Goal: Task Accomplishment & Management: Use online tool/utility

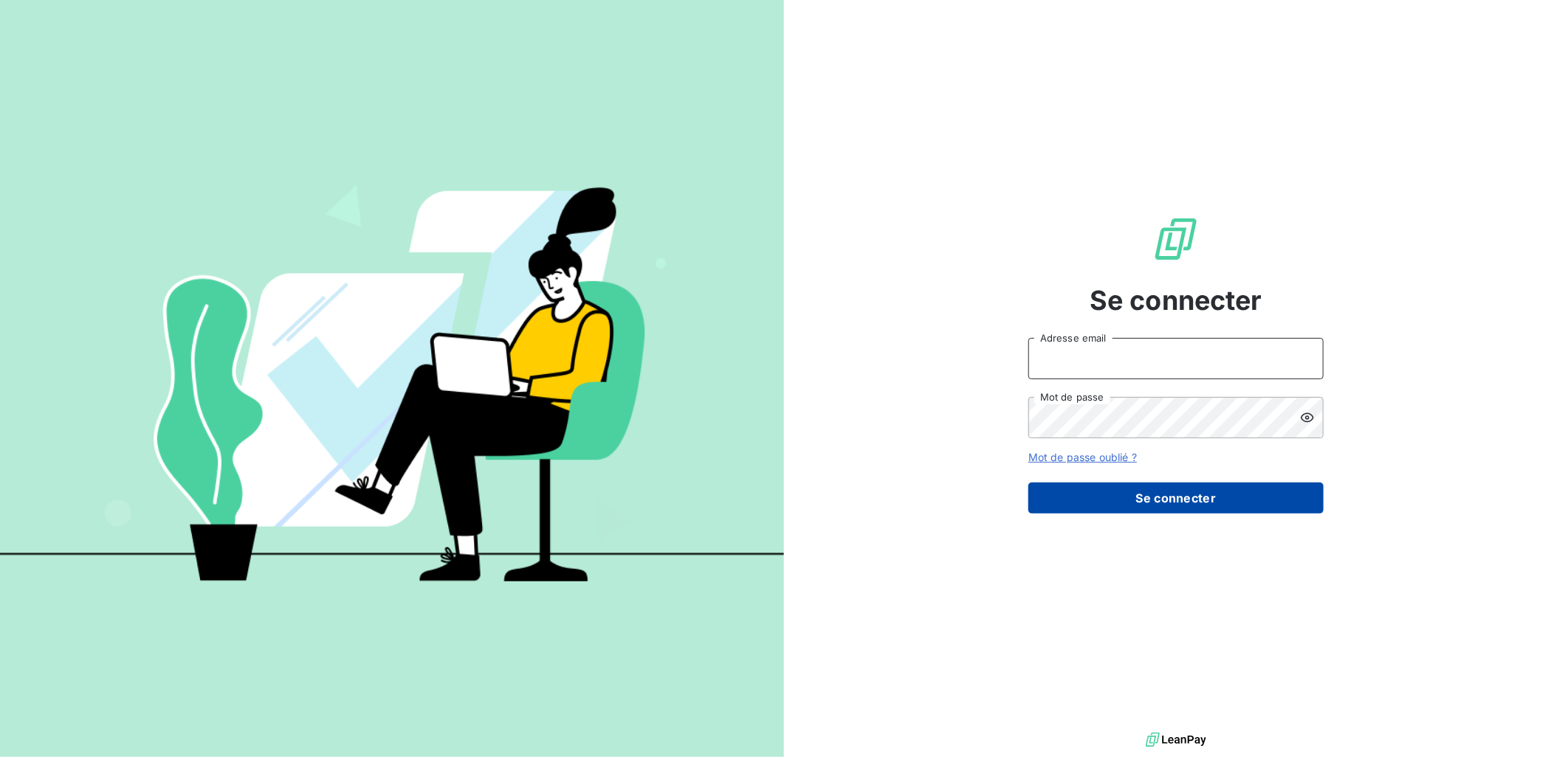
type input "[EMAIL_ADDRESS][PERSON_NAME][DOMAIN_NAME]"
click at [1095, 504] on button "Se connecter" at bounding box center [1176, 498] width 296 height 31
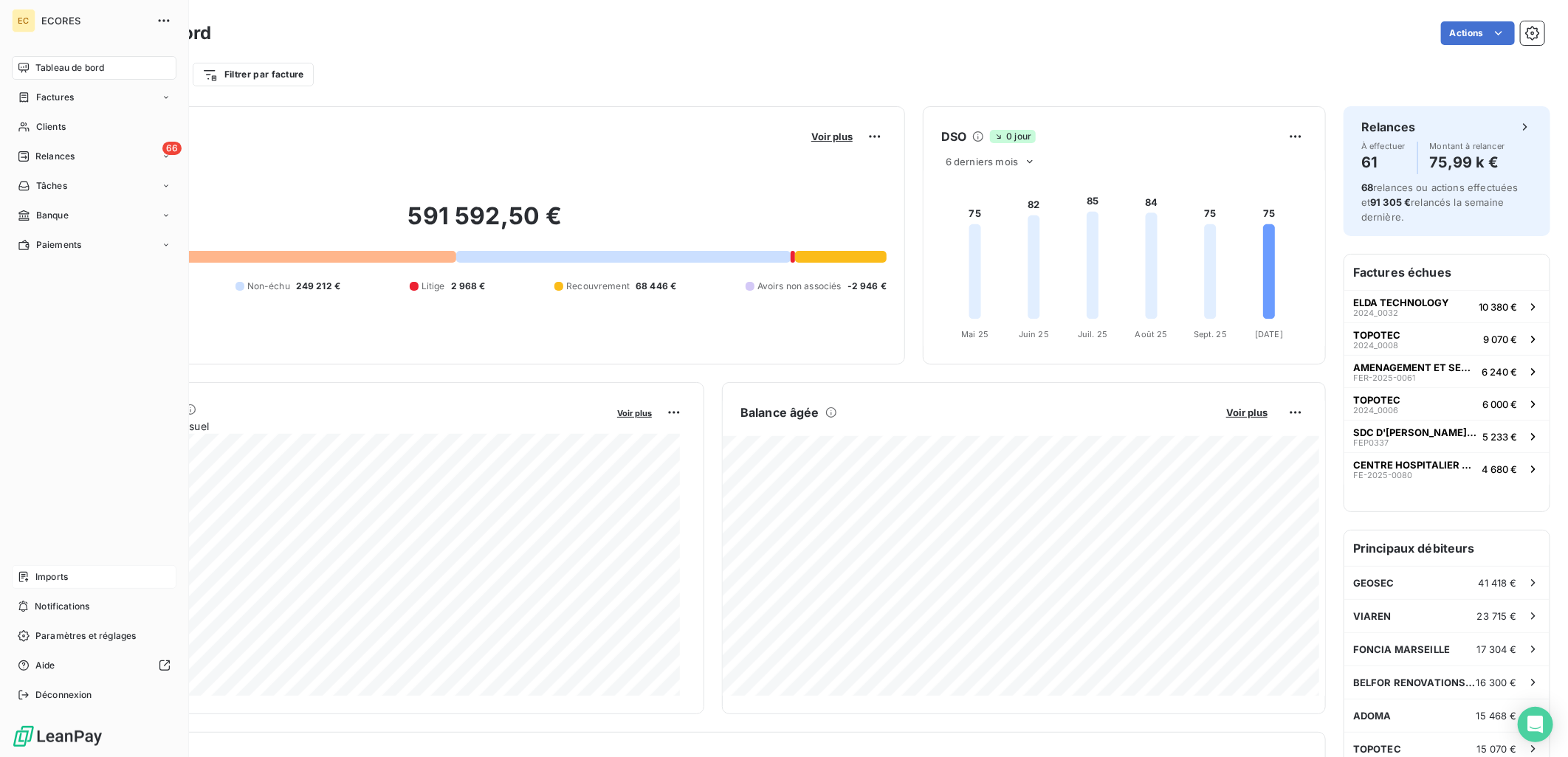
click at [50, 578] on span "Imports" at bounding box center [52, 576] width 32 height 13
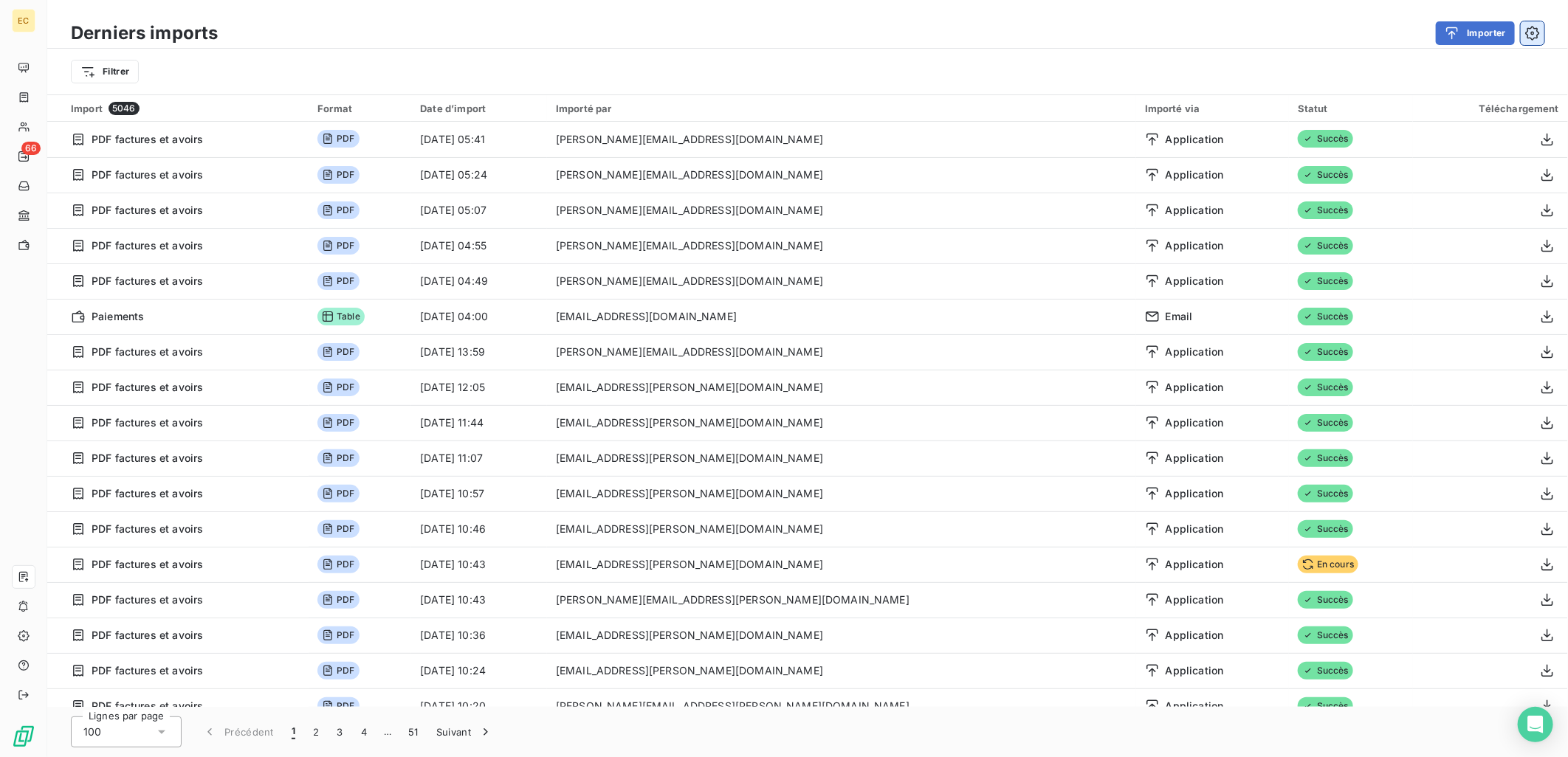
drag, startPoint x: 1391, startPoint y: 571, endPoint x: 1536, endPoint y: 31, distance: 559.1
click at [1536, 31] on icon "button" at bounding box center [1532, 33] width 15 height 15
click at [1479, 32] on button "Importer" at bounding box center [1475, 33] width 79 height 24
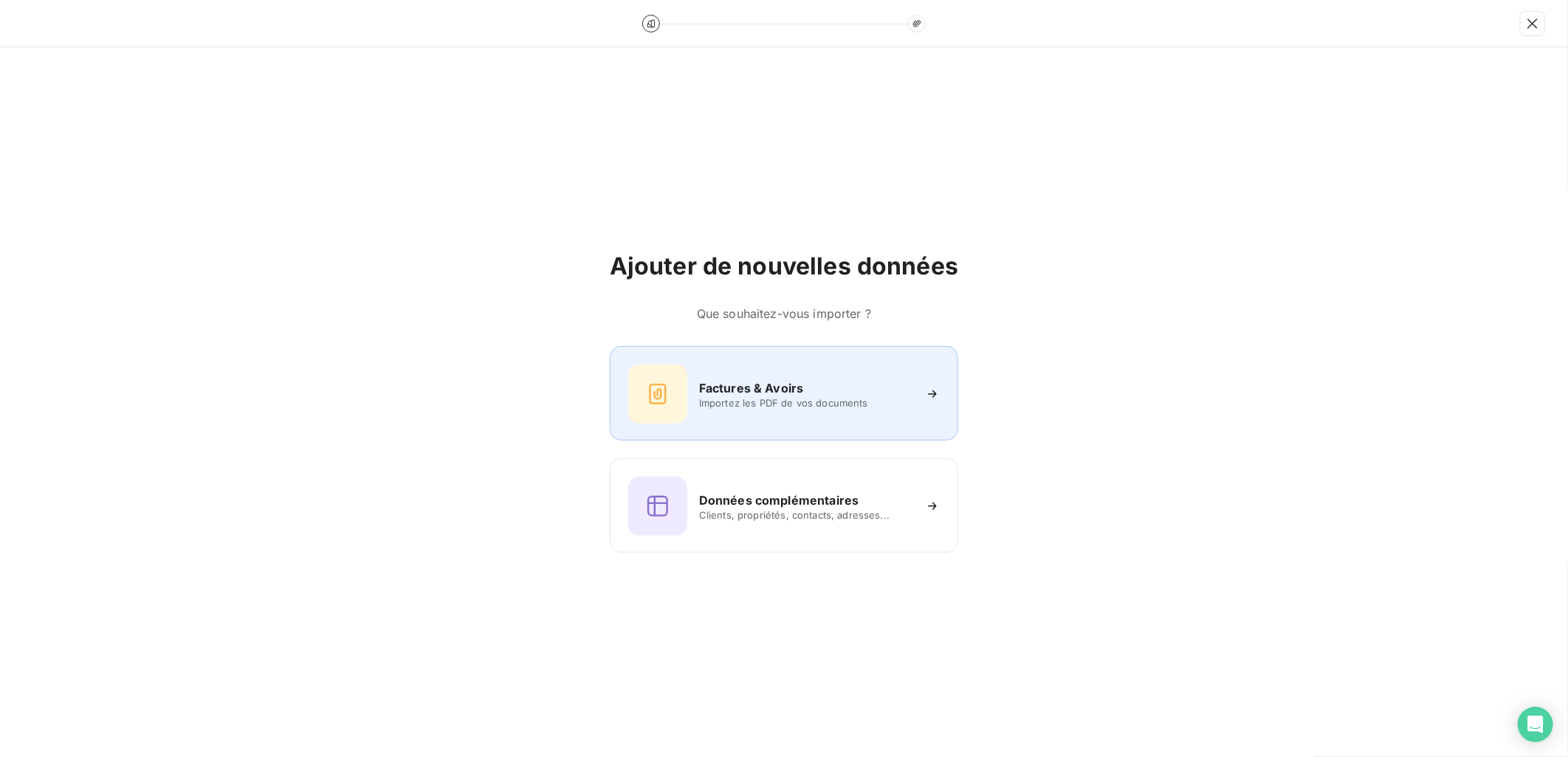
click at [772, 391] on h6 "Factures & Avoirs" at bounding box center [751, 388] width 105 height 18
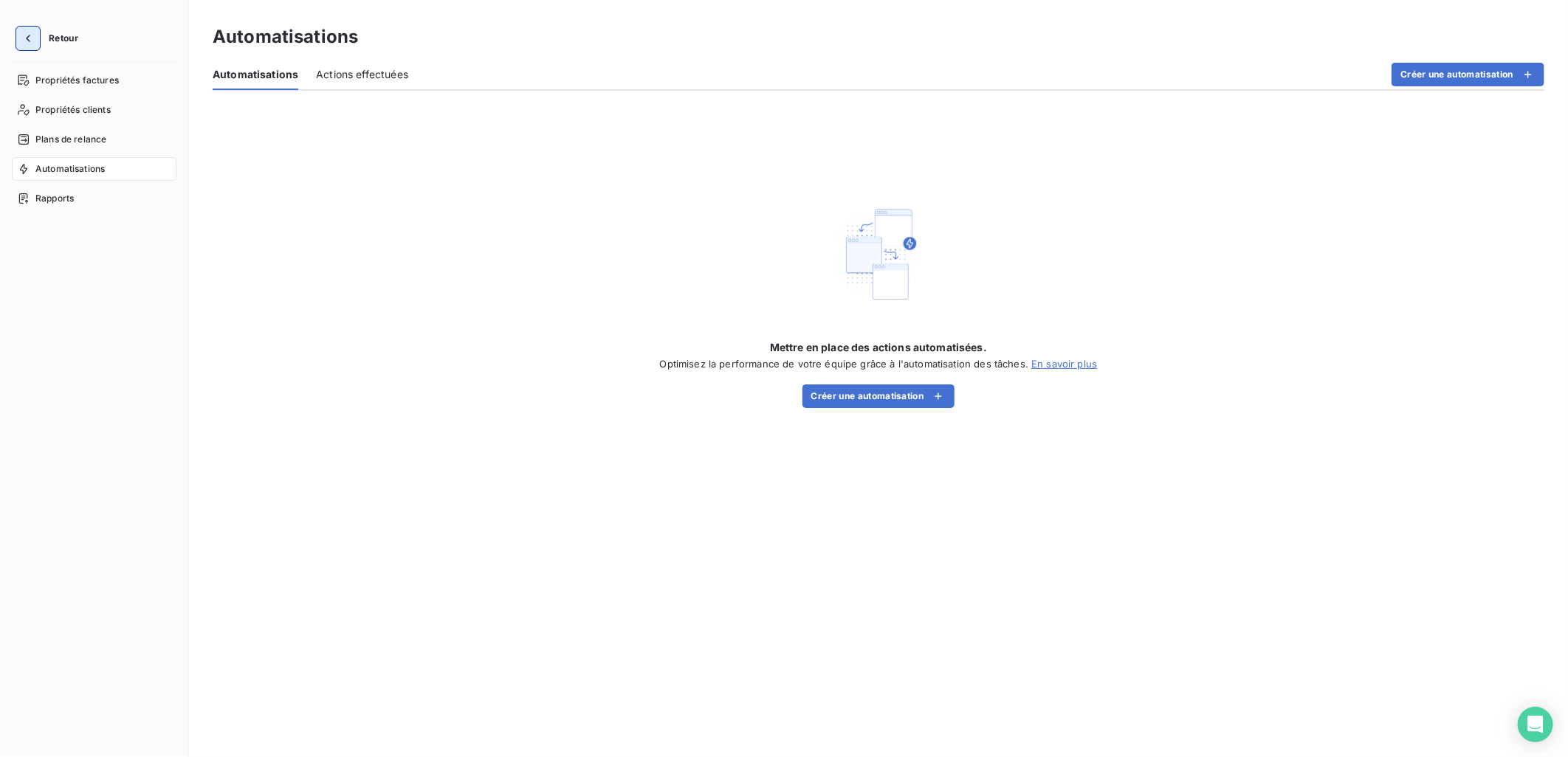
click at [35, 29] on button "button" at bounding box center [28, 38] width 24 height 24
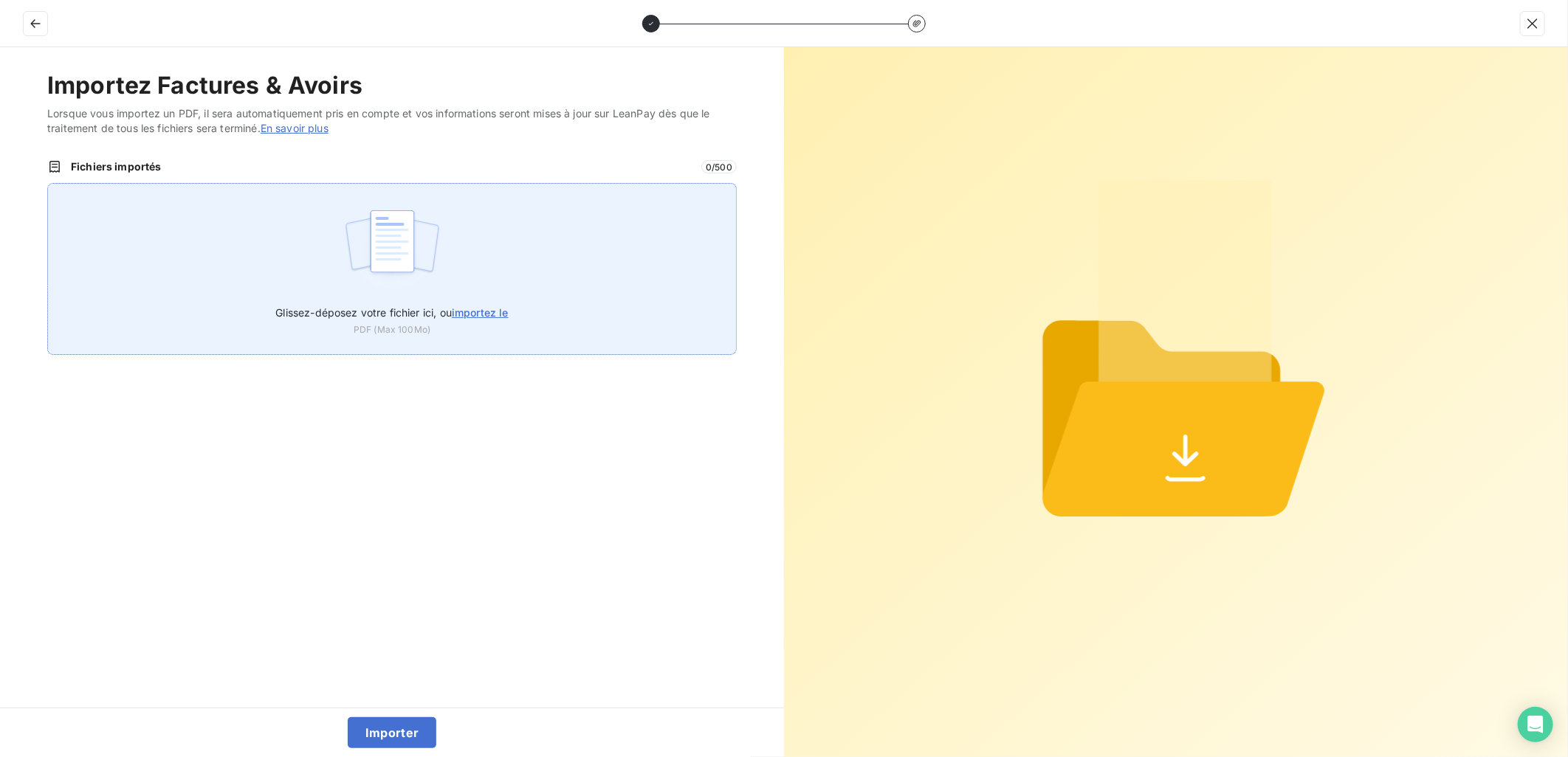
click at [525, 256] on div "Glissez-déposez votre fichier ici, ou importez le PDF (Max 100Mo)" at bounding box center [392, 268] width 690 height 172
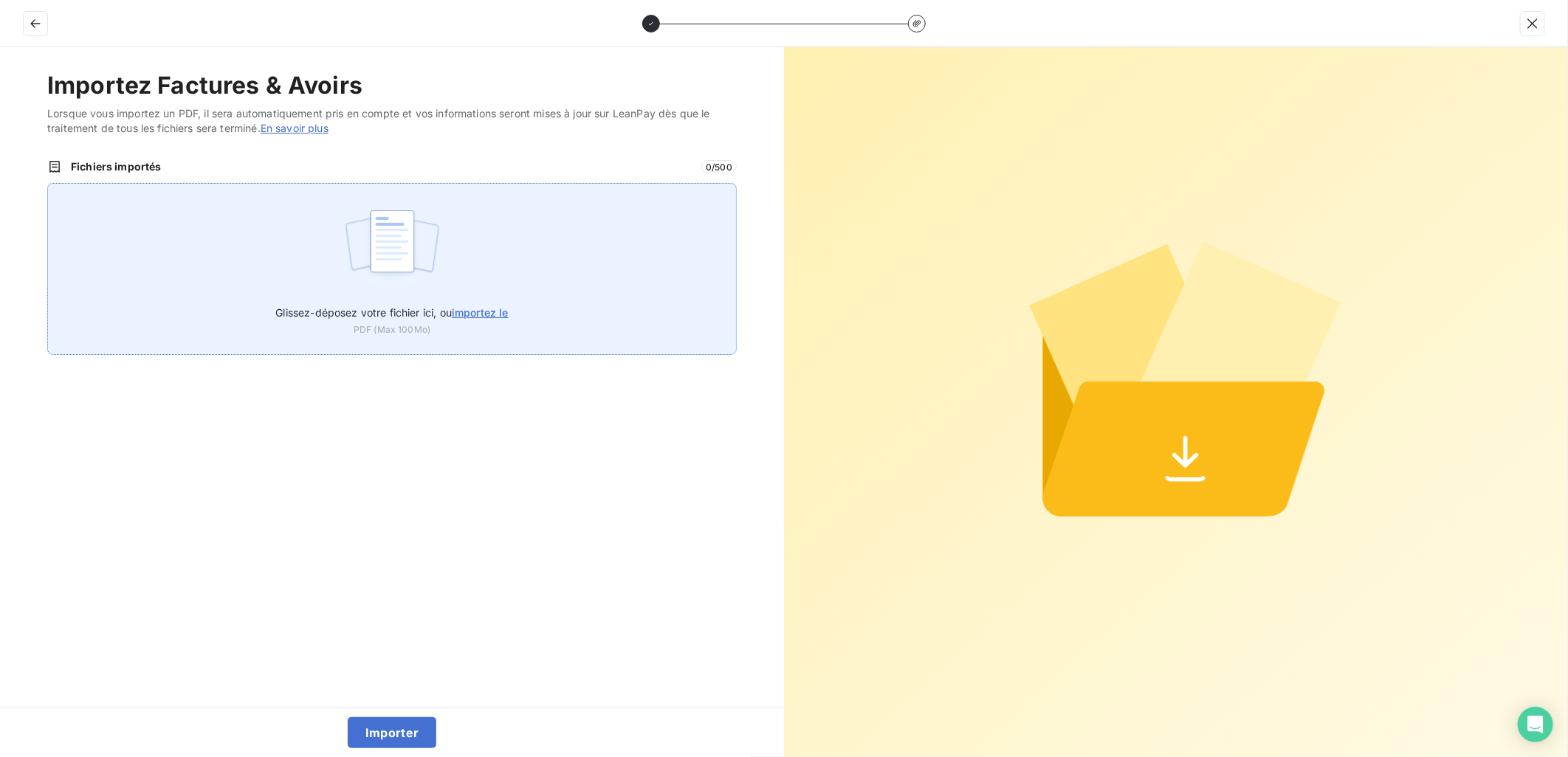
type input "C:\fakepath\FEF-2025-2948.pdf"
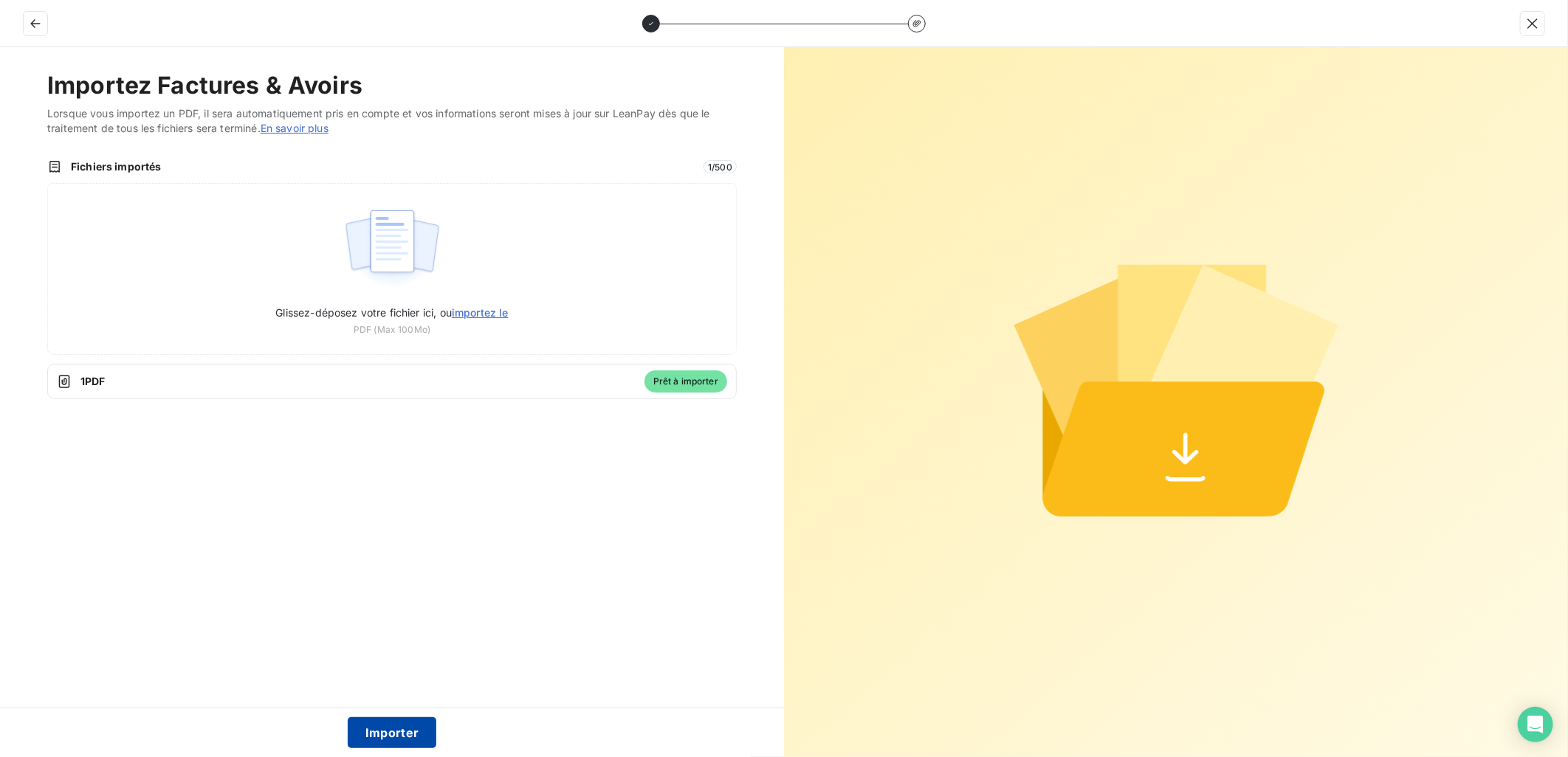
click at [379, 732] on button "Importer" at bounding box center [393, 732] width 89 height 31
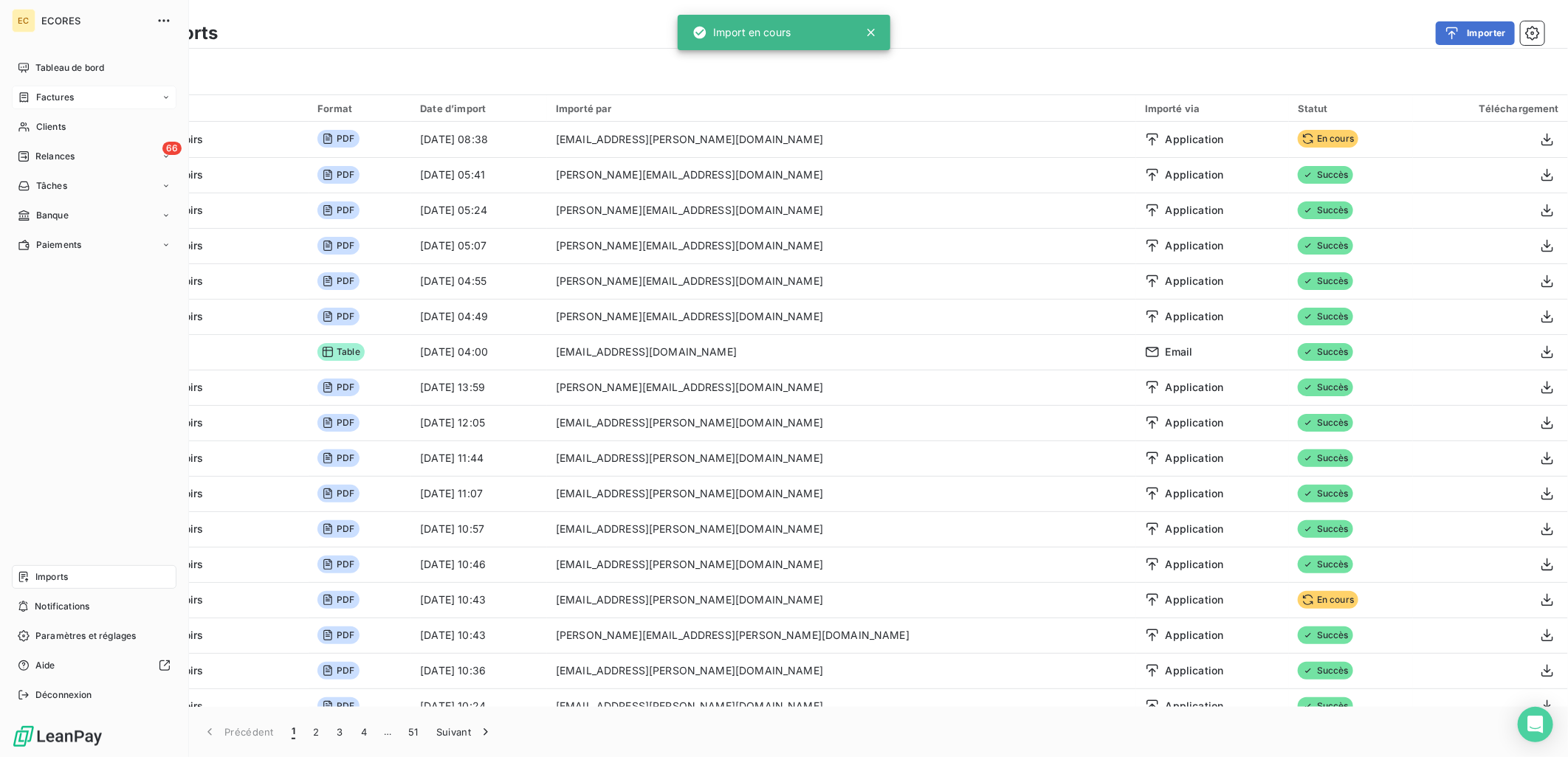
click at [34, 94] on div "Factures" at bounding box center [45, 97] width 56 height 13
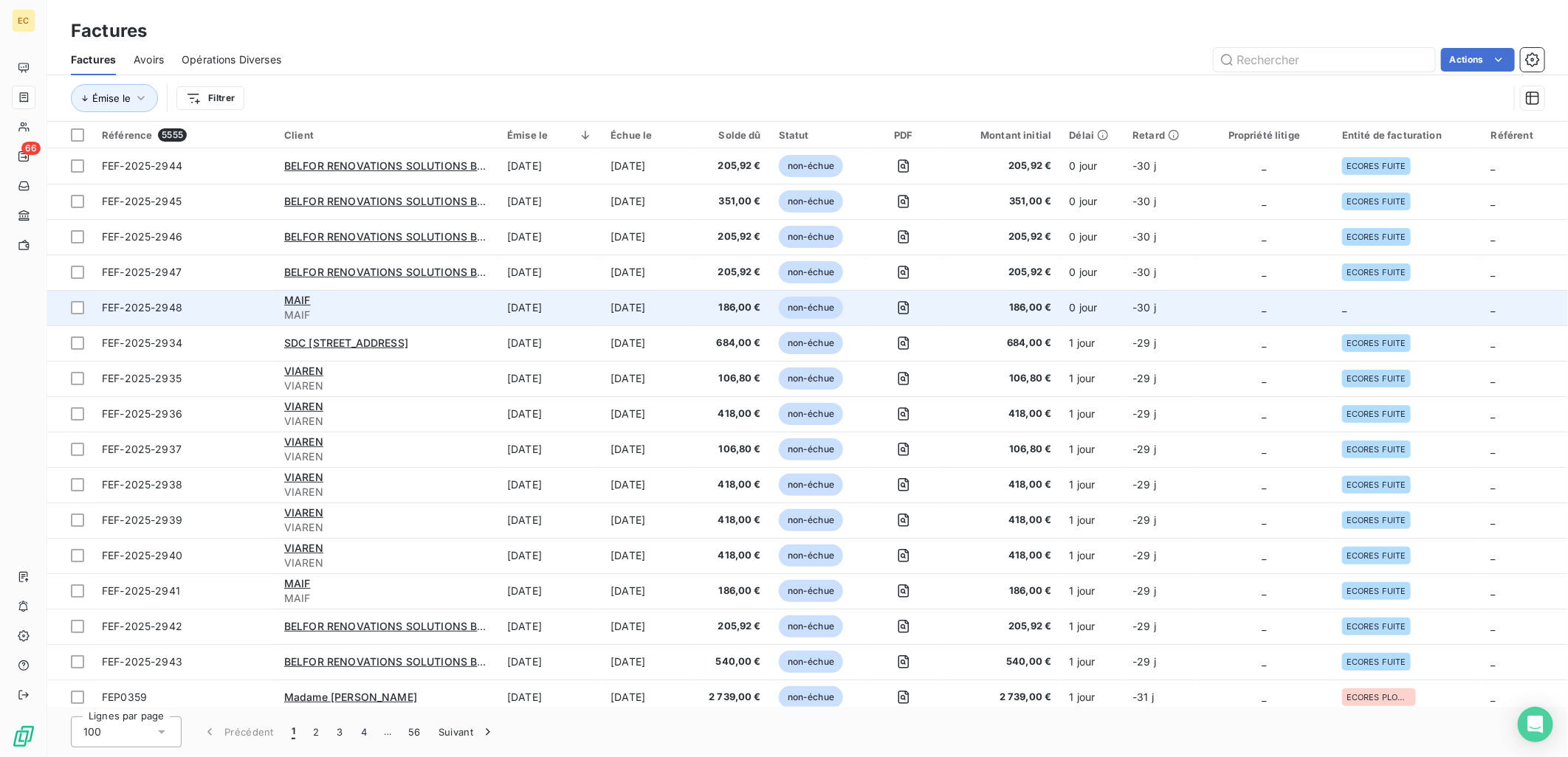
click at [1317, 298] on td "_" at bounding box center [1263, 308] width 138 height 35
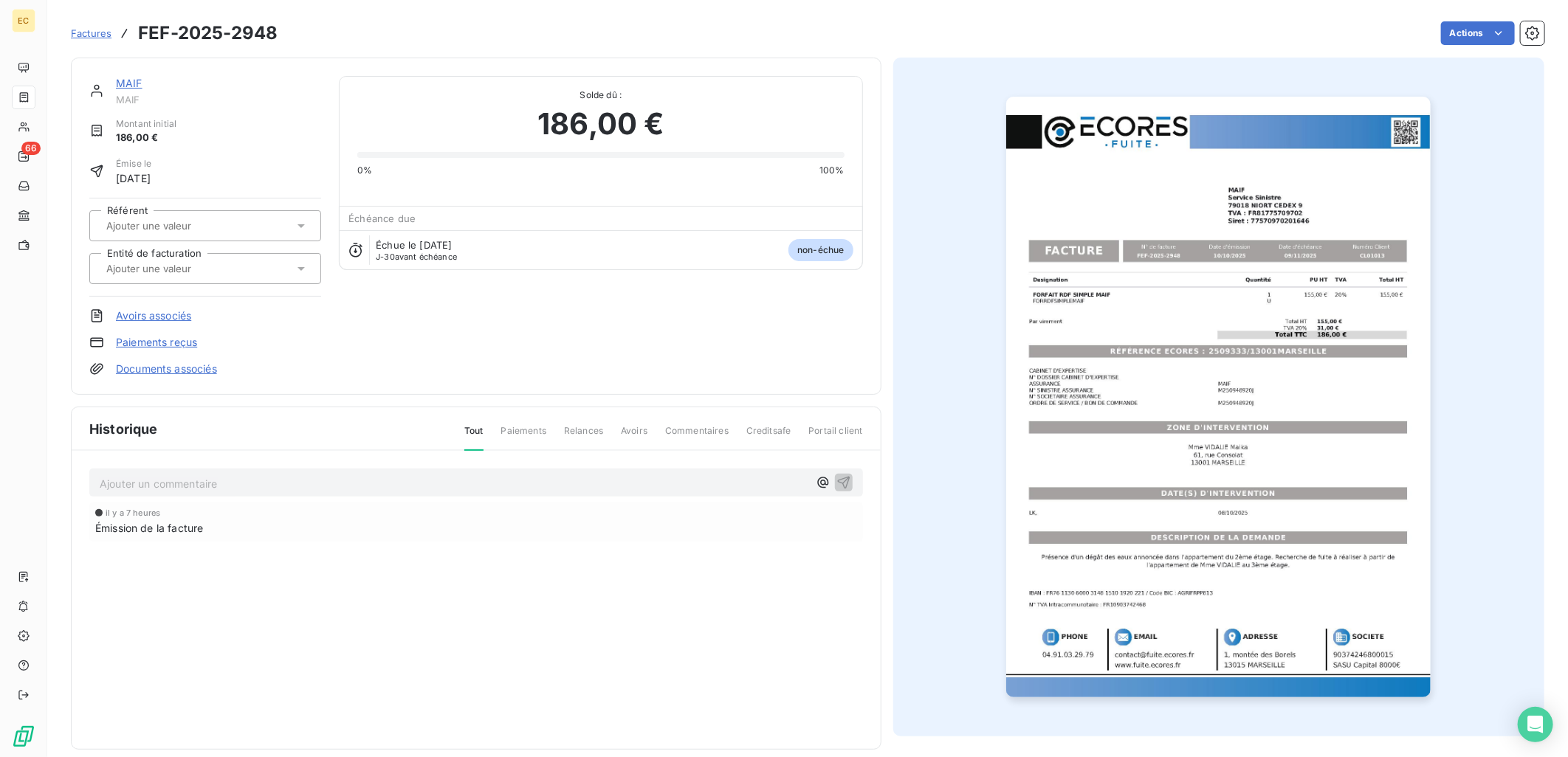
click at [203, 362] on link "Documents associés" at bounding box center [166, 368] width 101 height 15
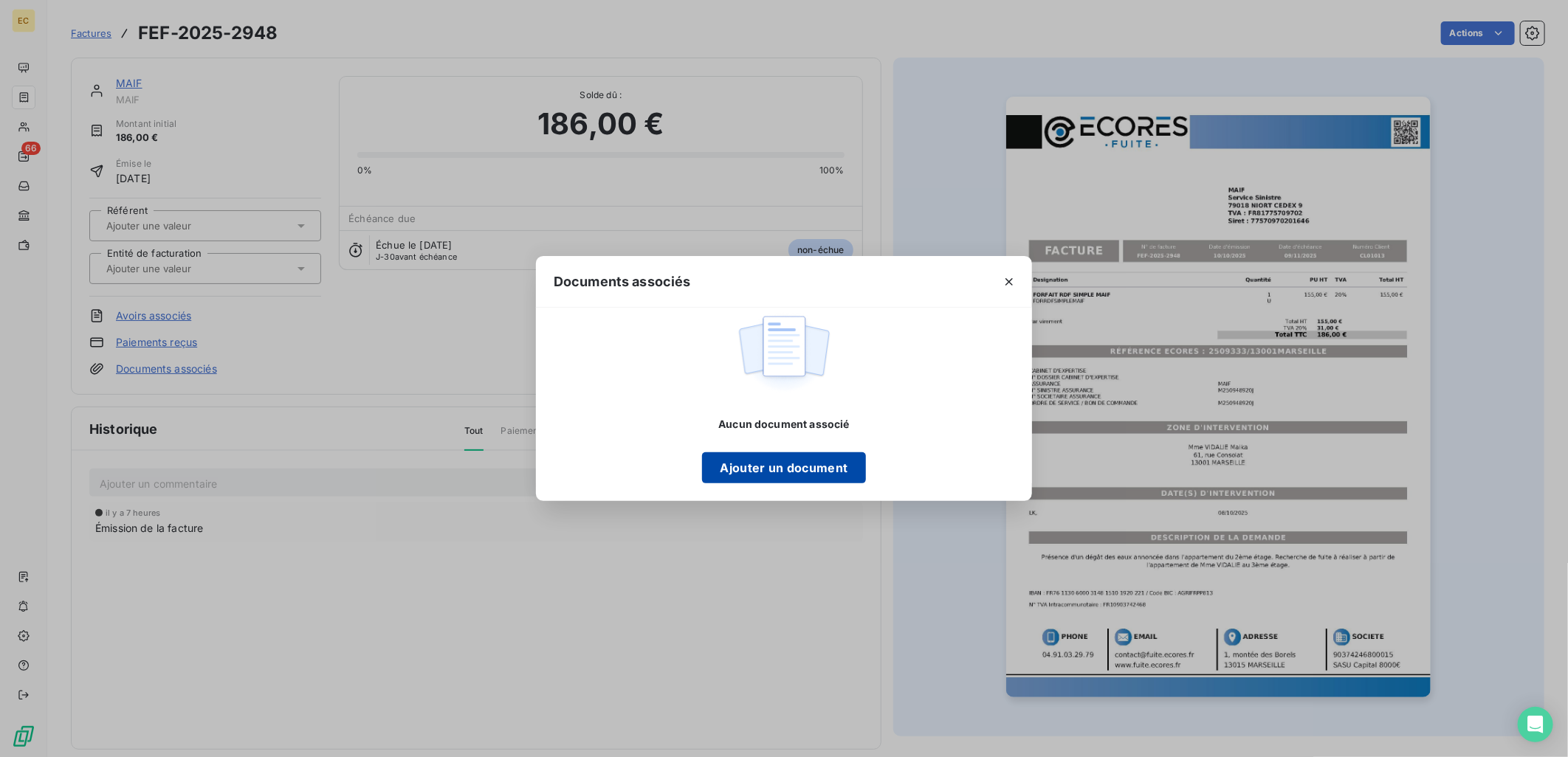
click at [772, 469] on button "Ajouter un document" at bounding box center [784, 468] width 163 height 31
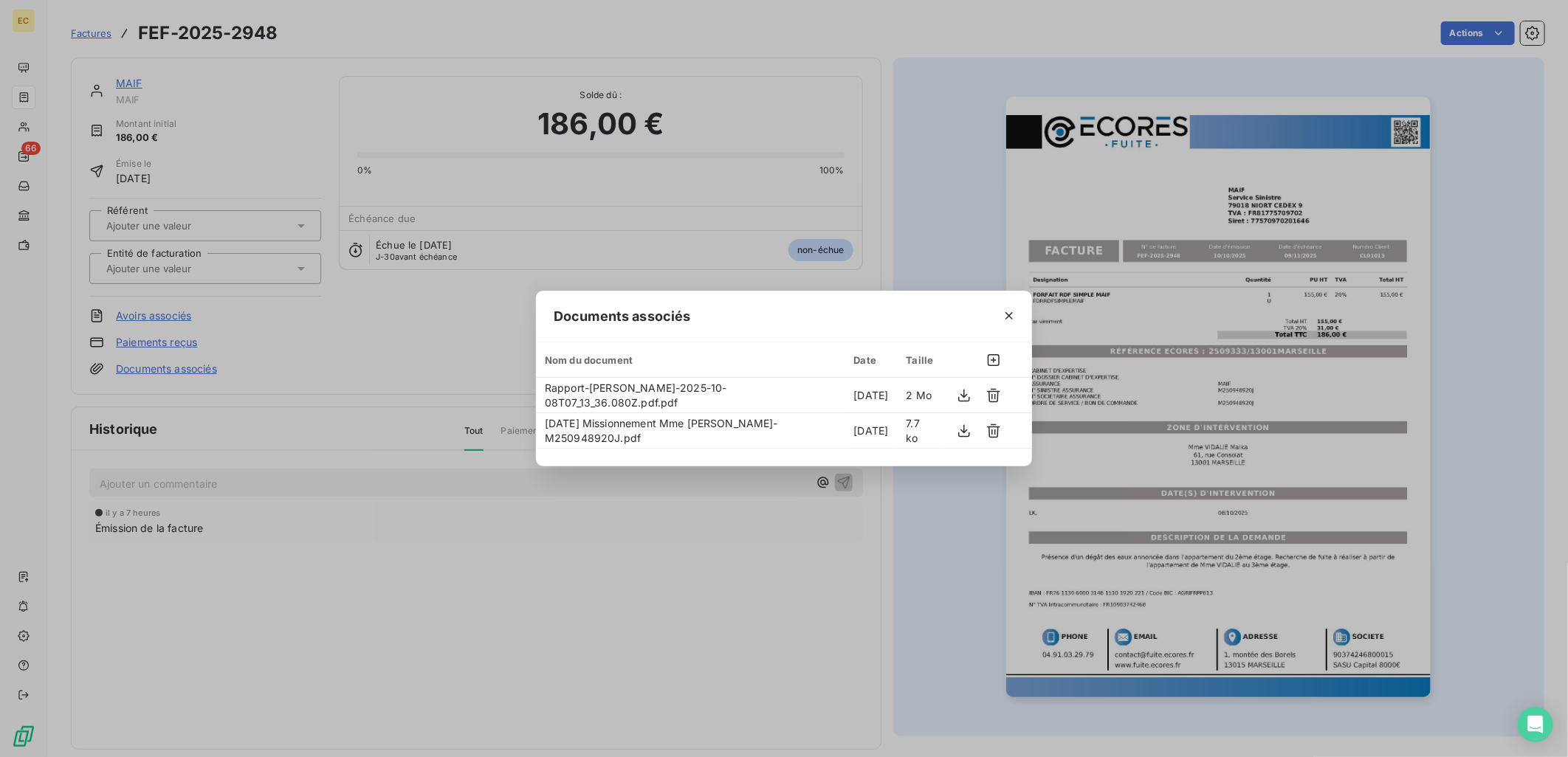
click at [205, 266] on div "Documents associés Nom du document Date Taille Rapport-[PERSON_NAME]-2025-10-08…" at bounding box center [784, 378] width 1568 height 757
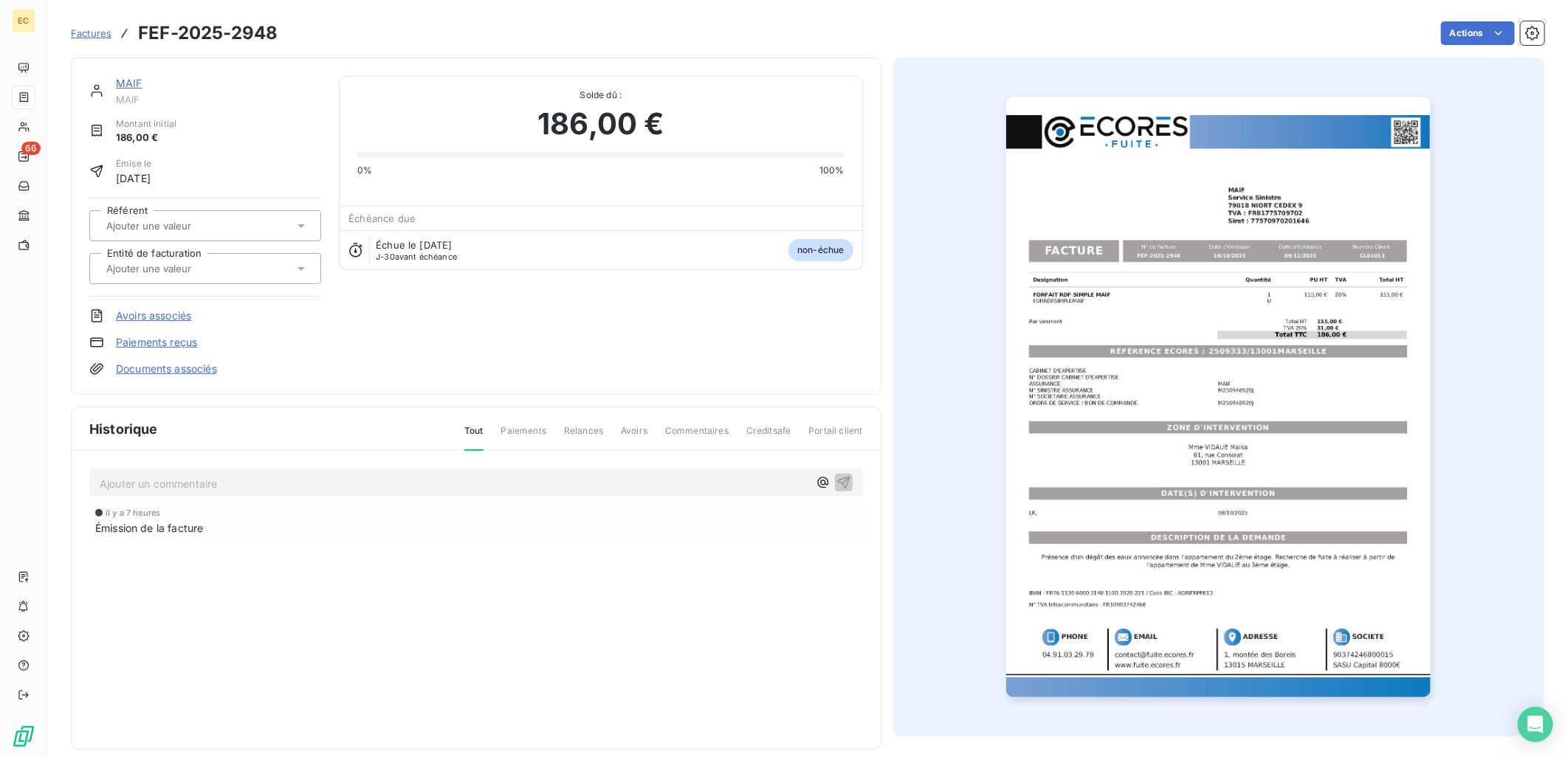
click at [205, 266] on input "text" at bounding box center [179, 268] width 149 height 13
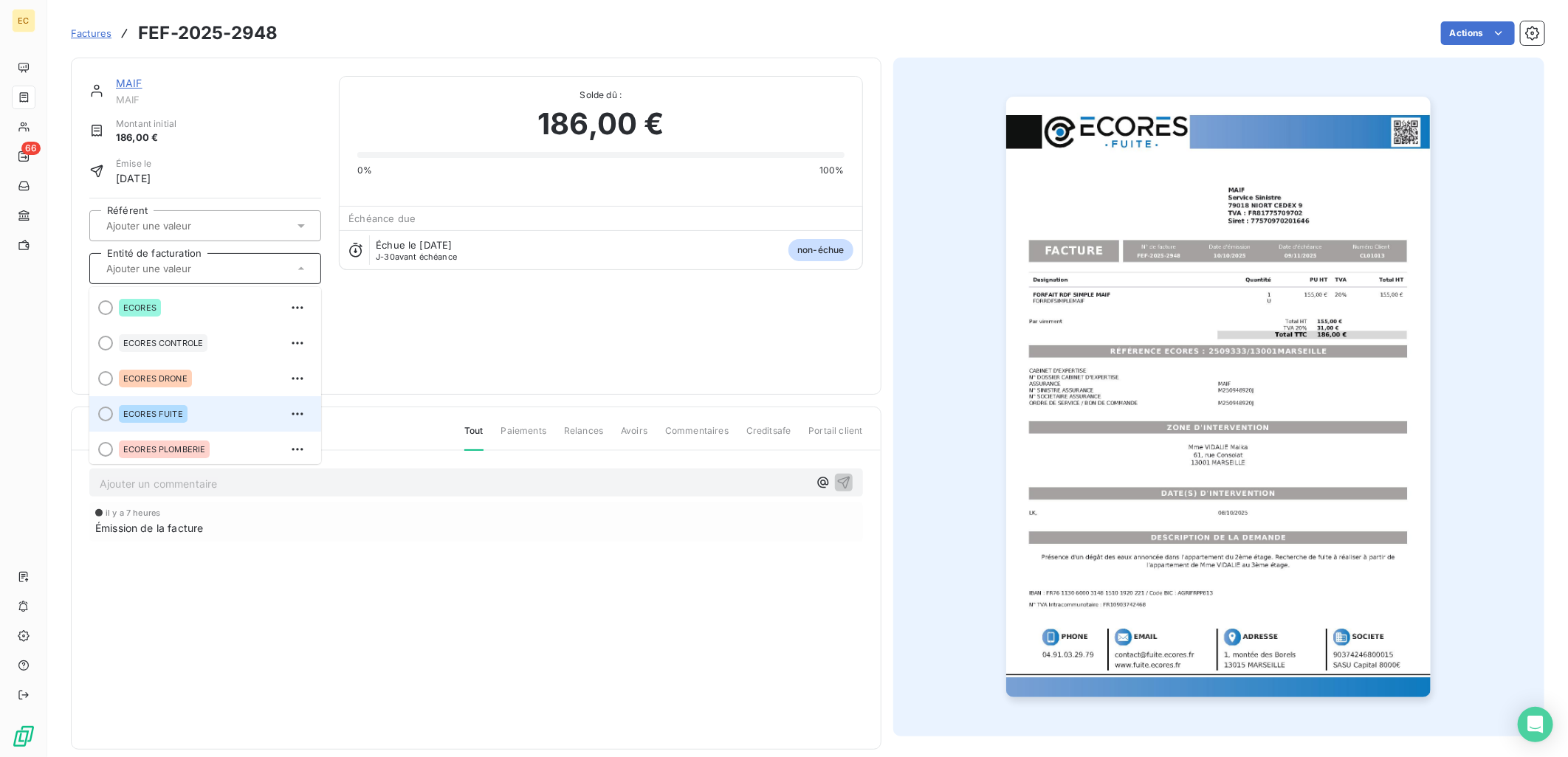
click at [161, 410] on span "ECORES FUITE" at bounding box center [153, 414] width 60 height 9
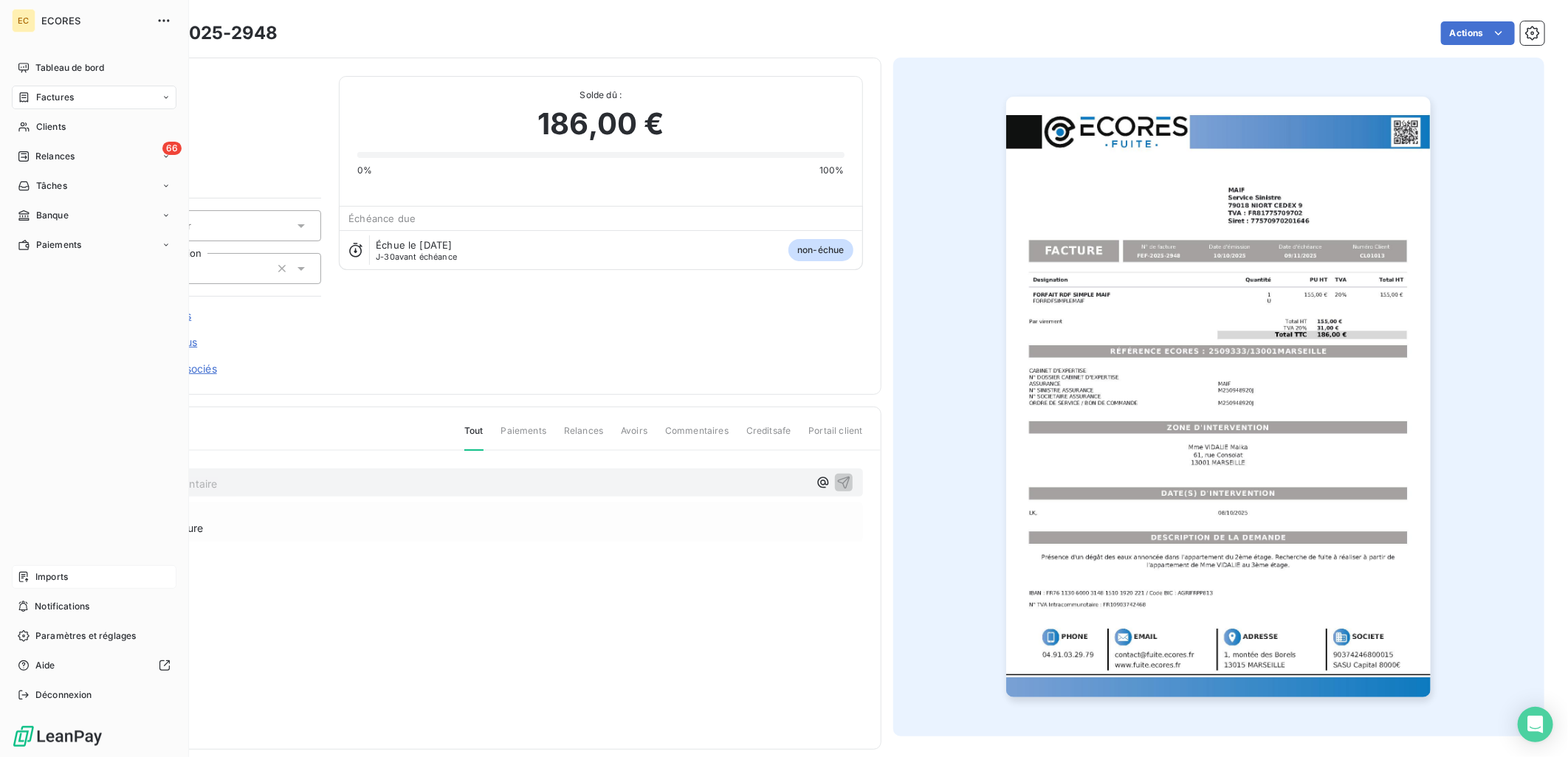
click at [62, 572] on span "Imports" at bounding box center [52, 576] width 32 height 13
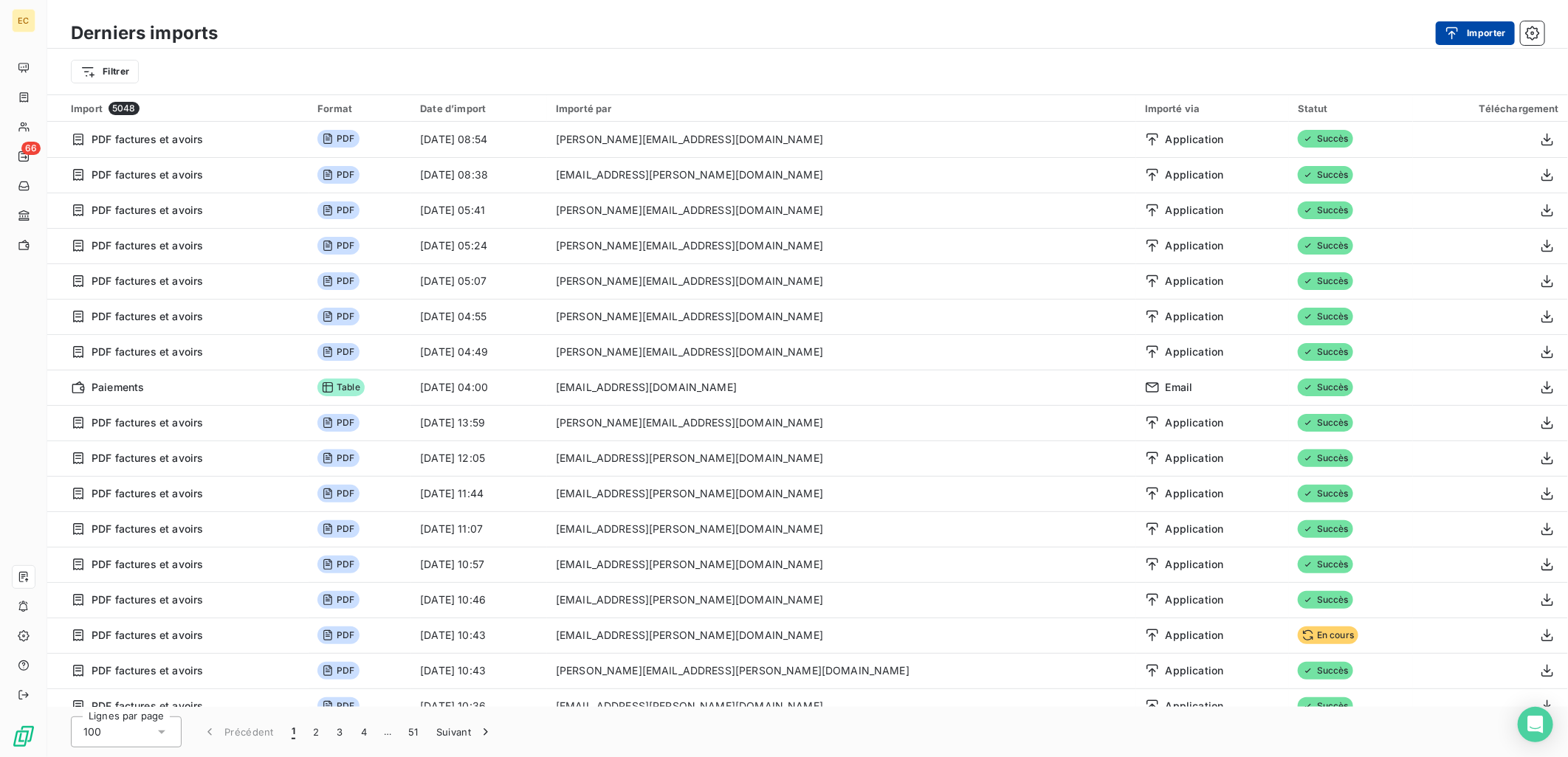
click at [1464, 32] on div "button" at bounding box center [1455, 33] width 22 height 15
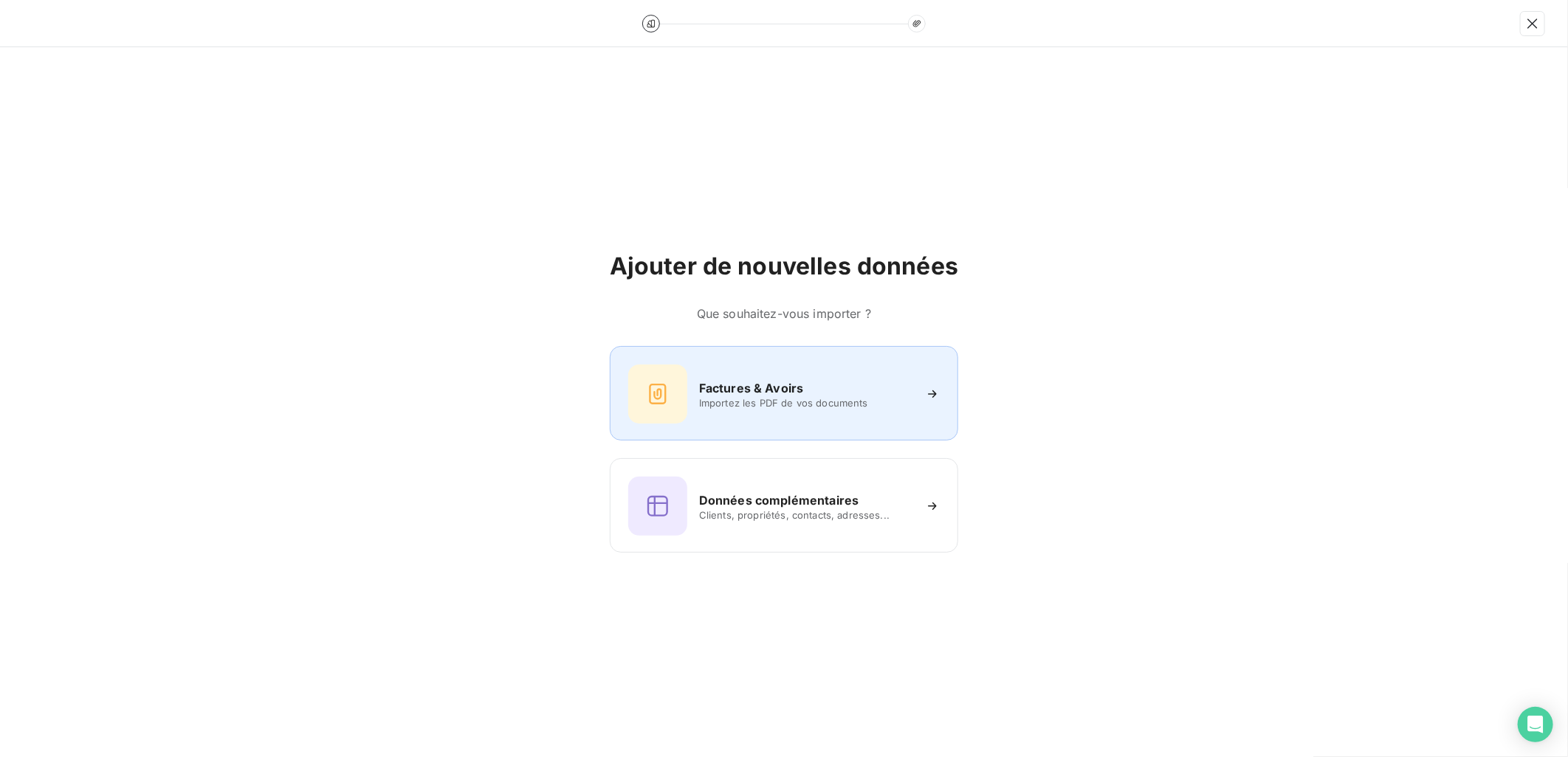
click at [731, 402] on span "Importez les PDF de vos documents" at bounding box center [806, 402] width 214 height 12
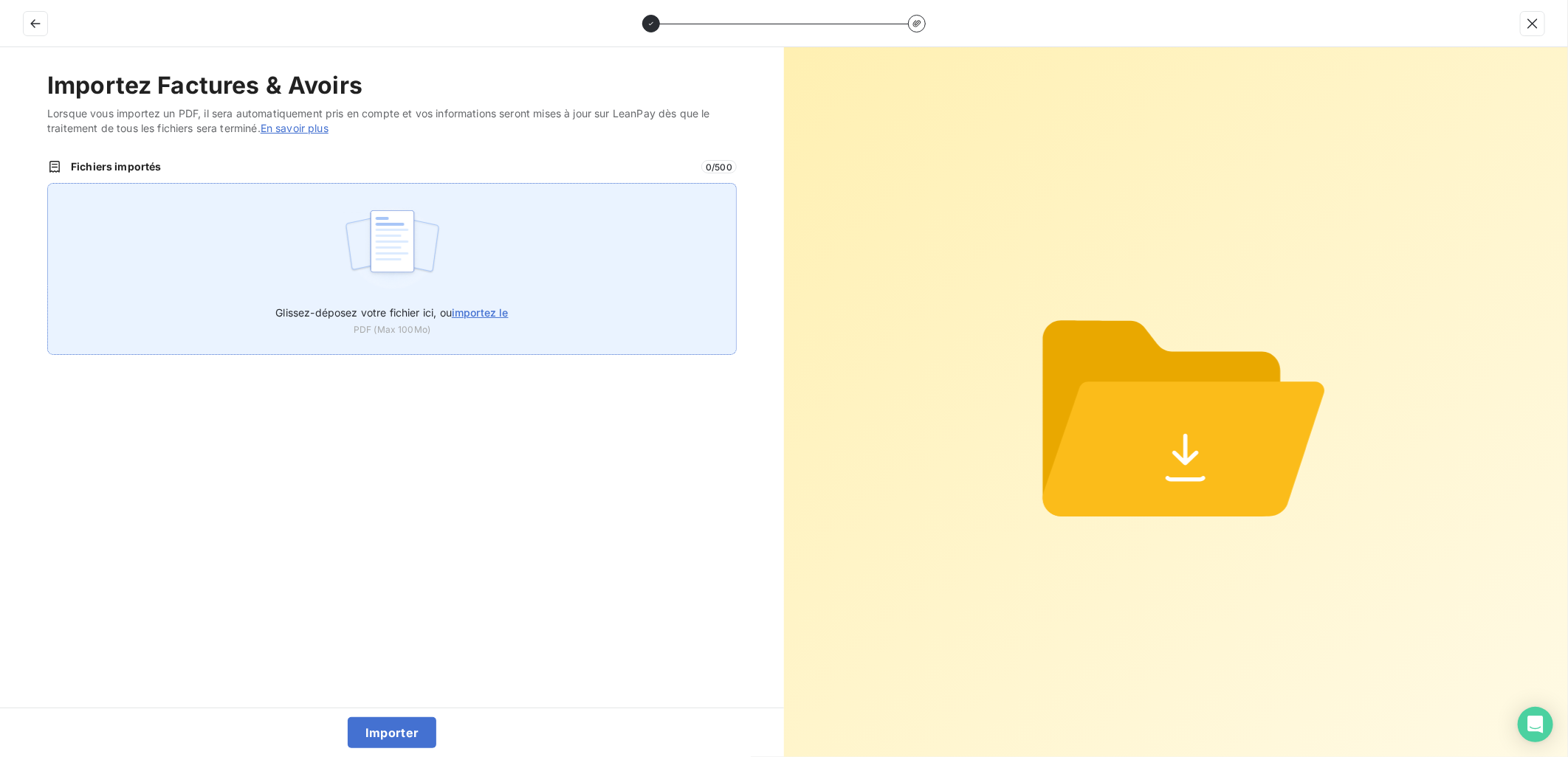
click at [483, 291] on div "Glissez-déposez votre fichier ici, ou importez le PDF (Max 100Mo)" at bounding box center [392, 268] width 690 height 172
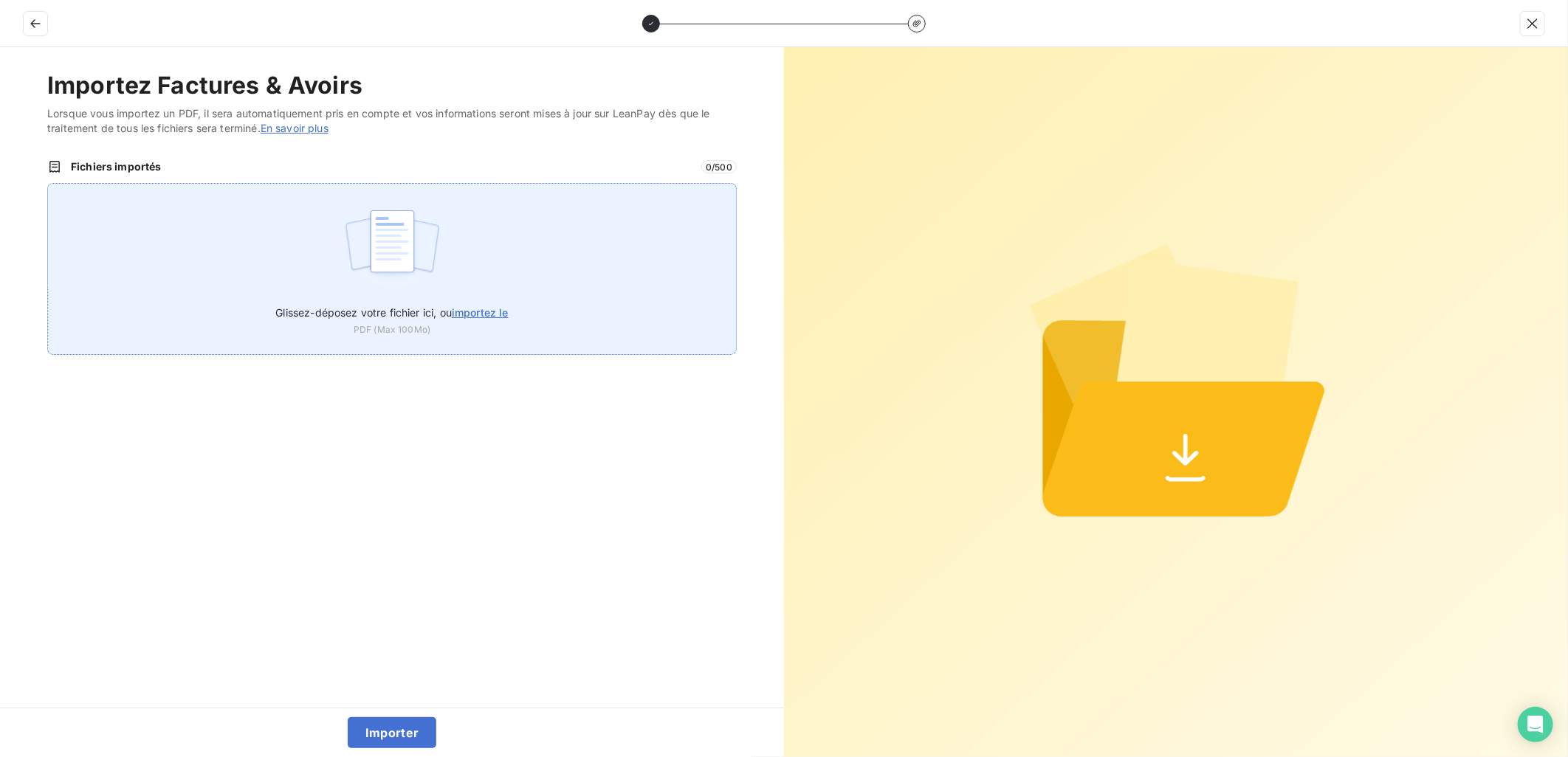
type input "C:\fakepath\FEF-2025-2950.pdf"
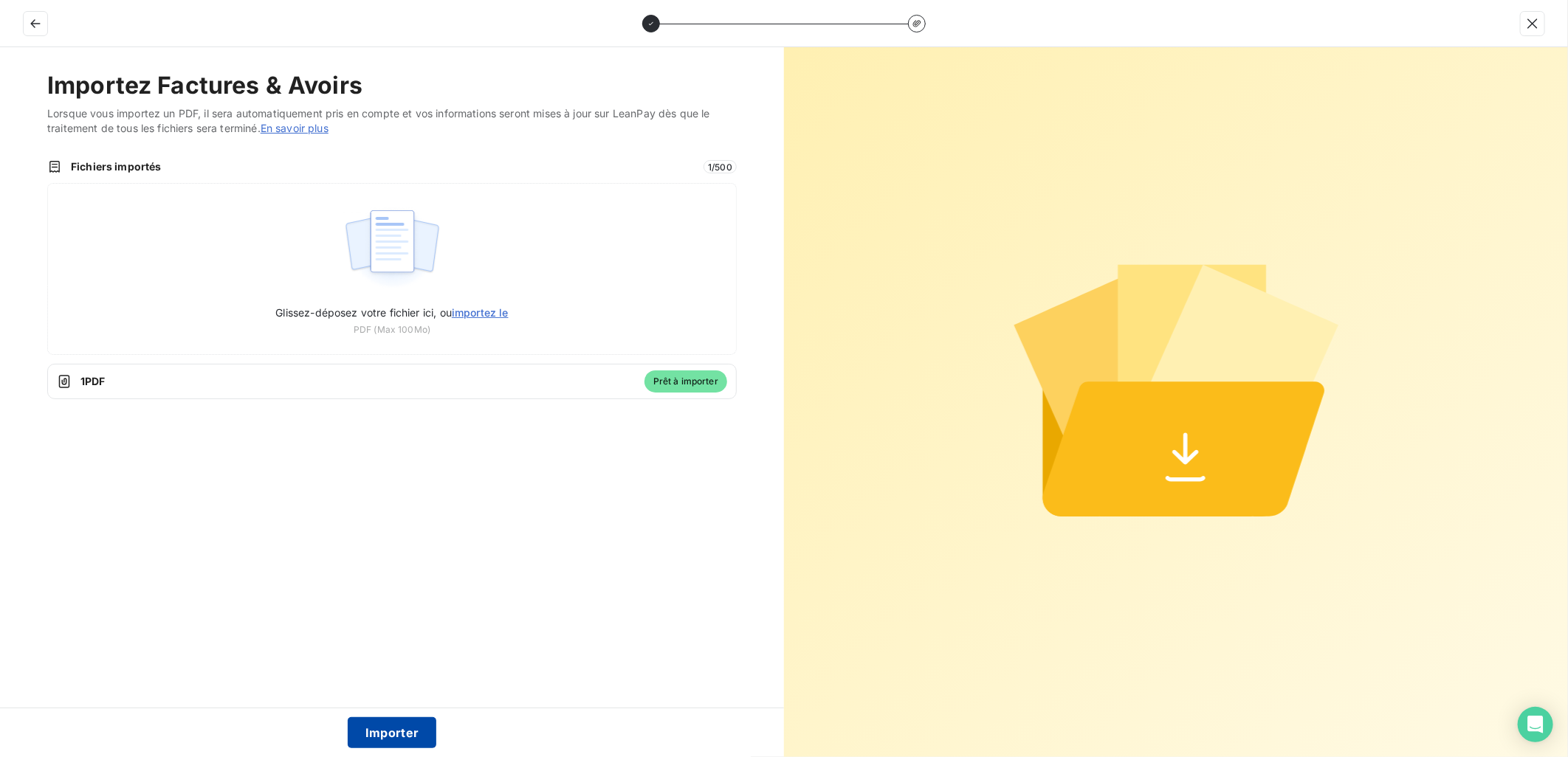
click at [418, 730] on button "Importer" at bounding box center [393, 732] width 89 height 31
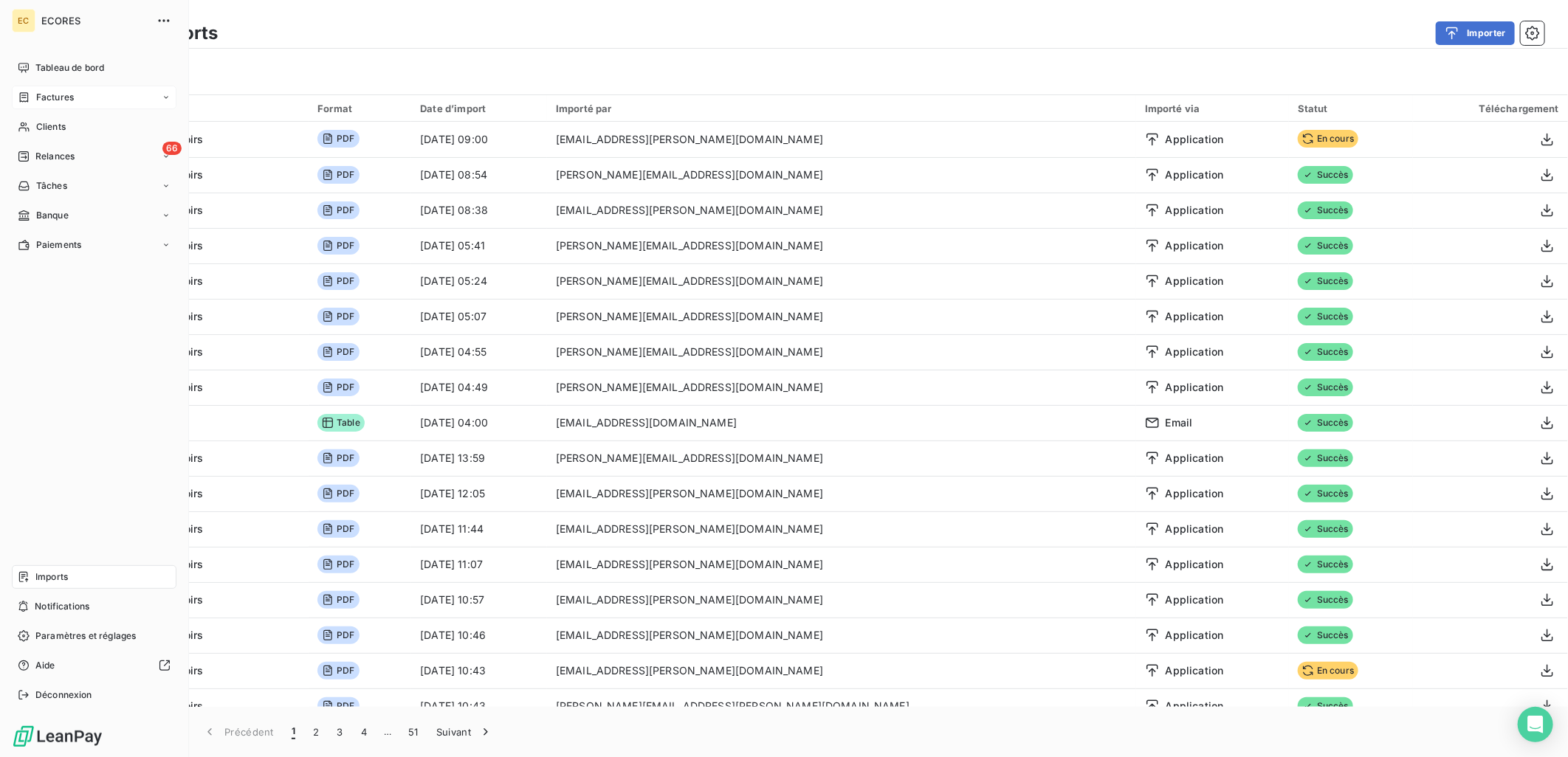
click at [61, 92] on span "Factures" at bounding box center [55, 97] width 38 height 13
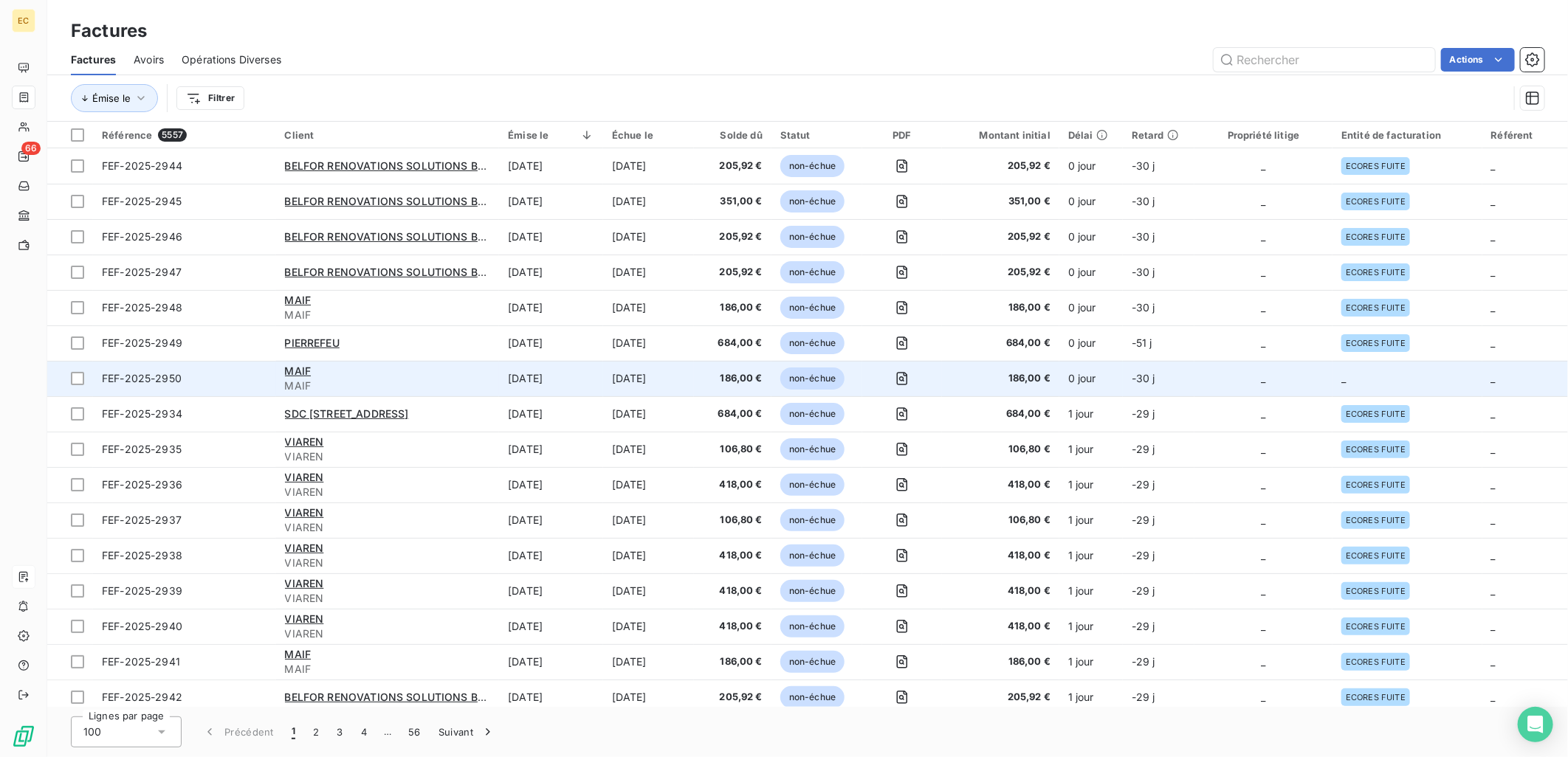
click at [1272, 365] on td "_" at bounding box center [1262, 378] width 138 height 35
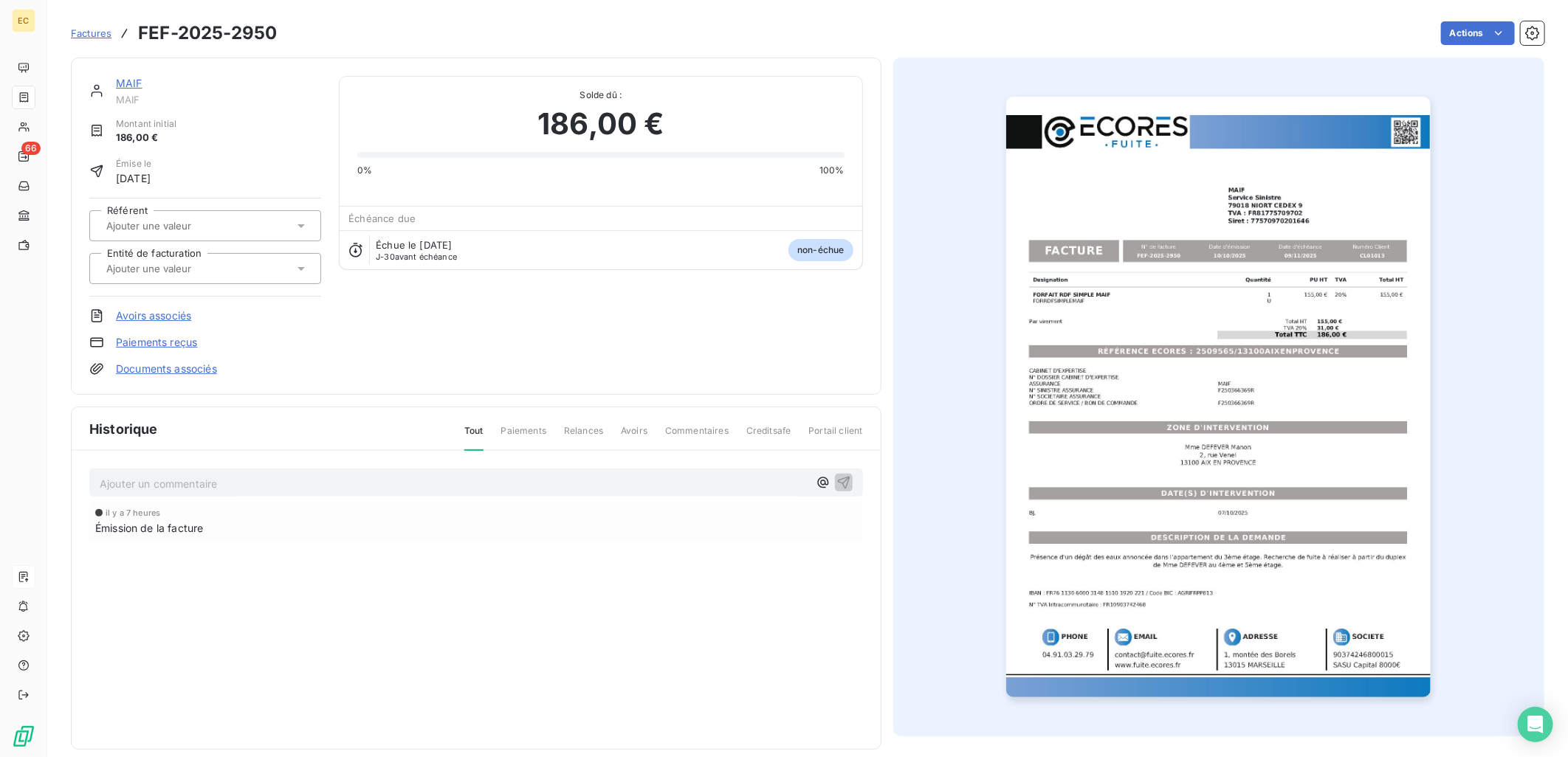
click at [200, 369] on link "Documents associés" at bounding box center [166, 368] width 101 height 15
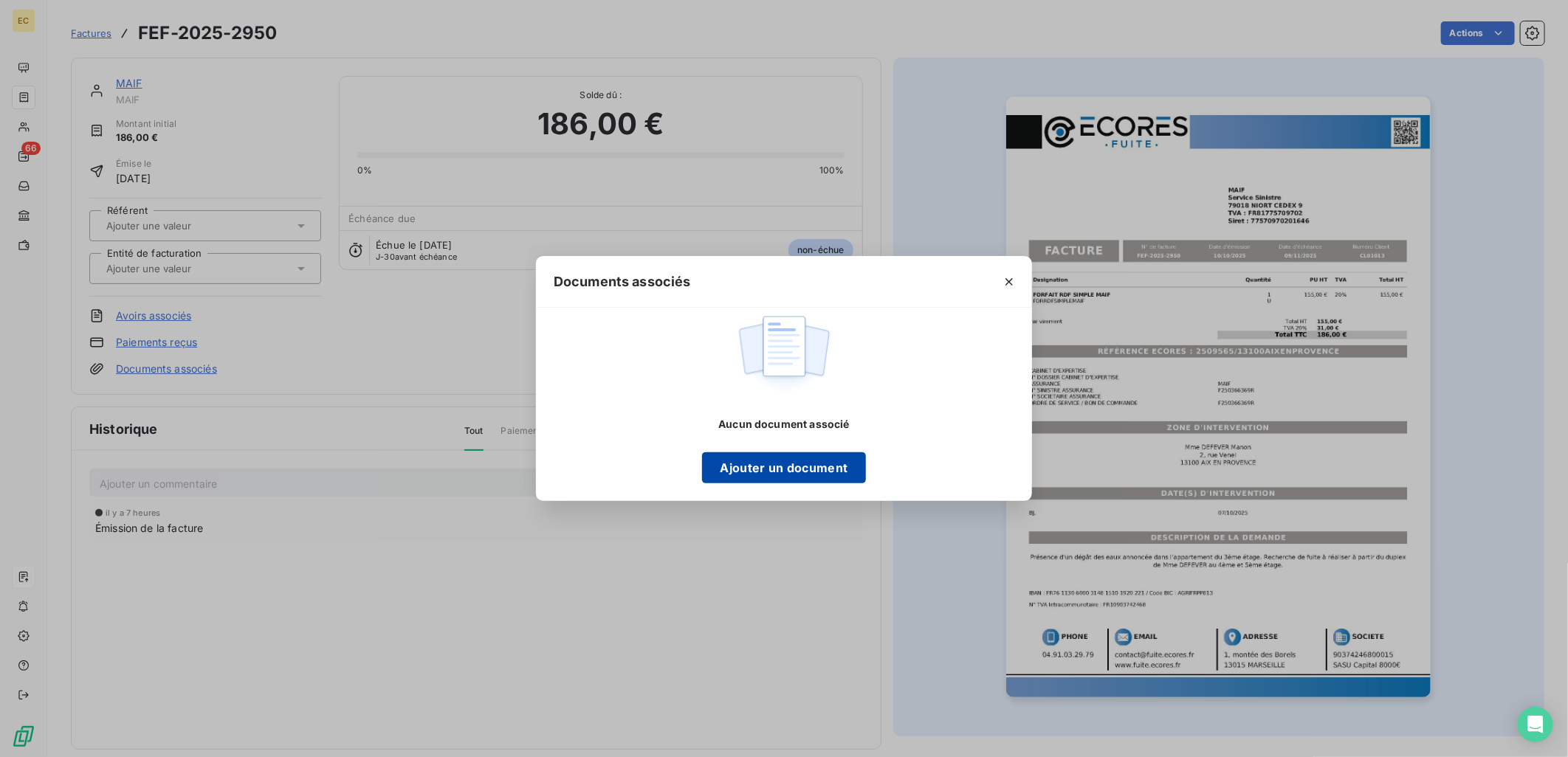
click at [844, 459] on button "Ajouter un document" at bounding box center [784, 468] width 163 height 31
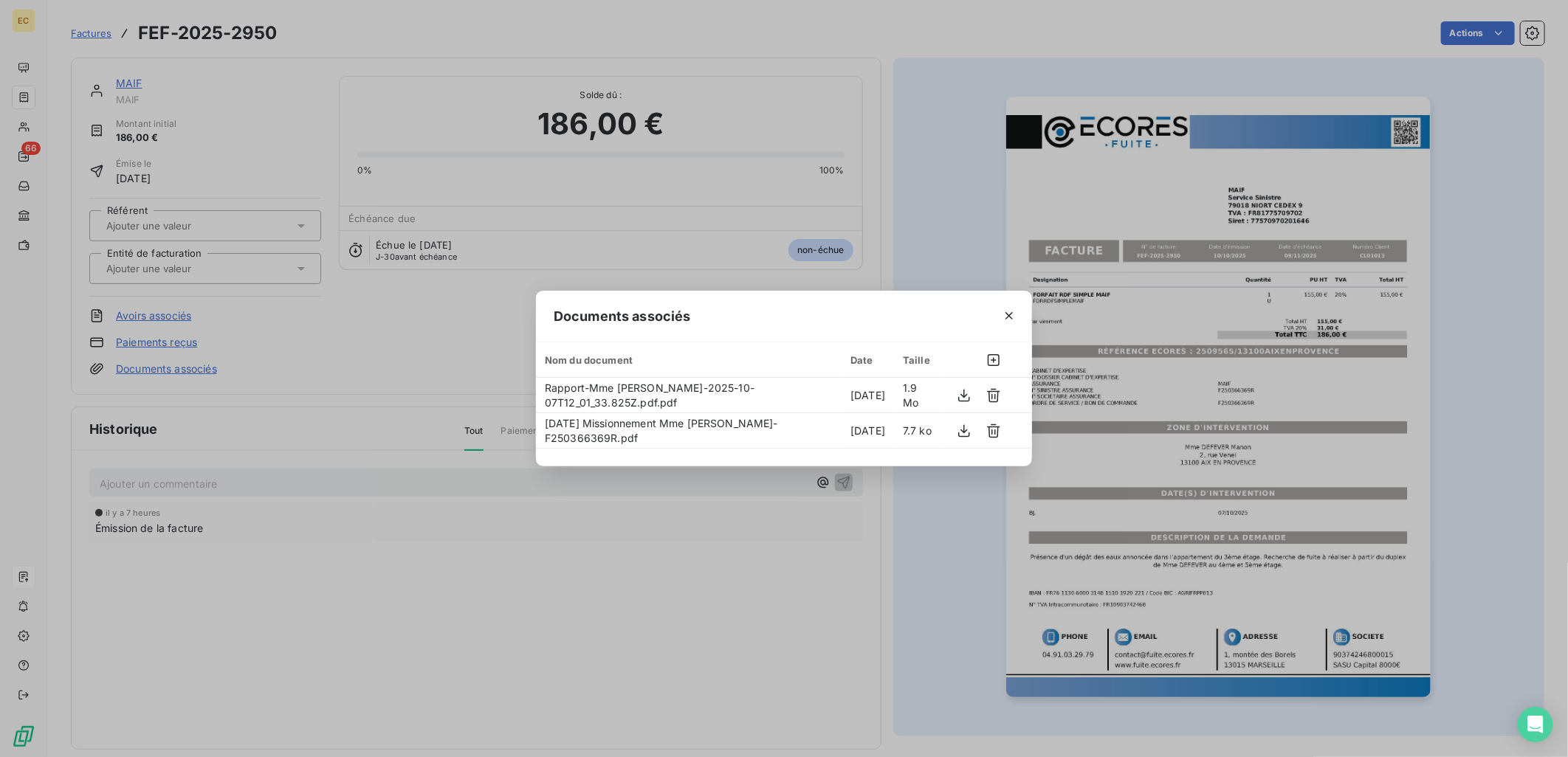
click at [134, 267] on div "Documents associés Nom du document Date Taille Rapport-Mme [PERSON_NAME]-2025-1…" at bounding box center [784, 378] width 1568 height 757
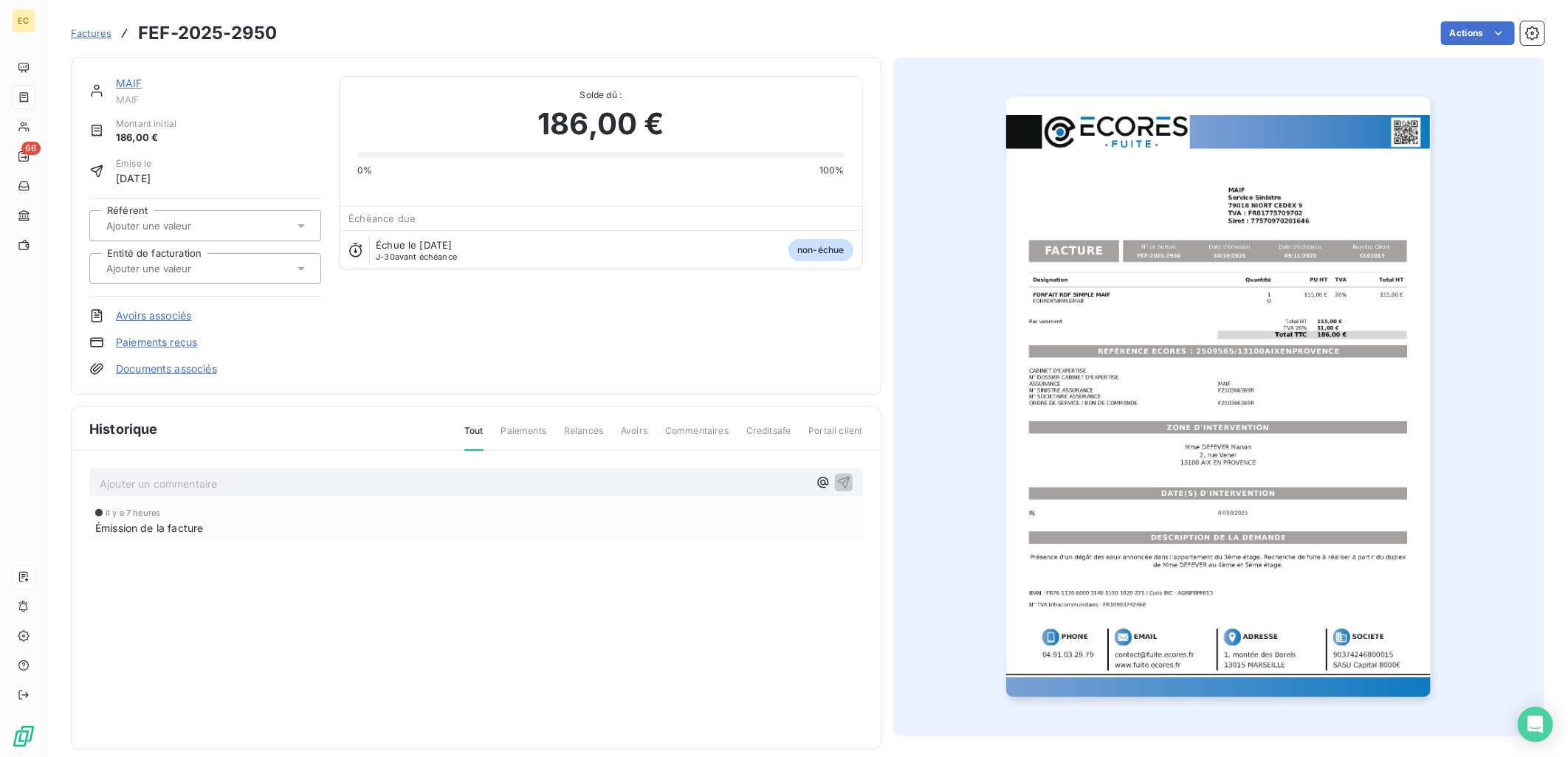
click at [135, 263] on input "text" at bounding box center [179, 268] width 149 height 13
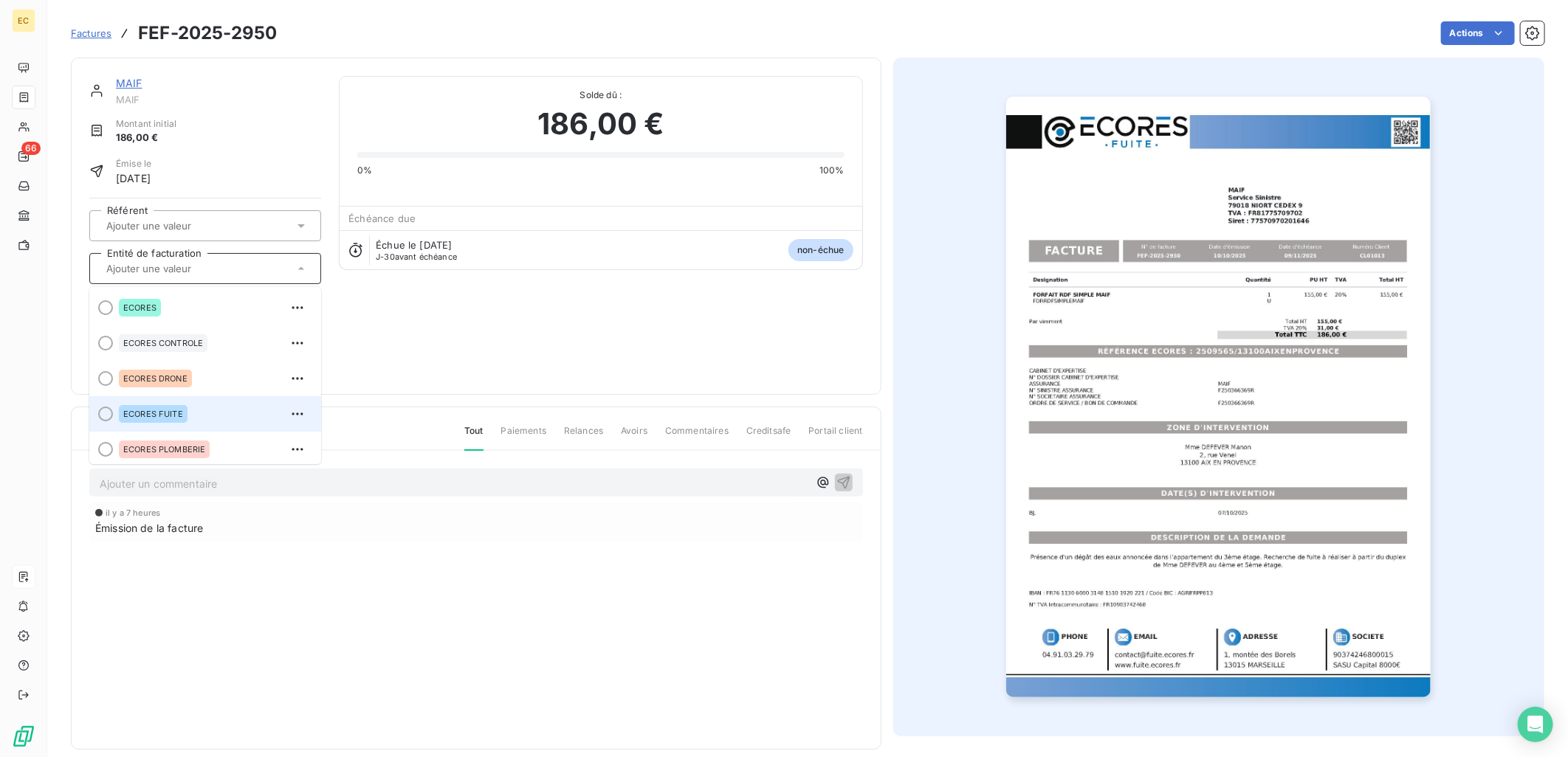
click at [142, 402] on div "ECORES FUITE" at bounding box center [213, 414] width 190 height 24
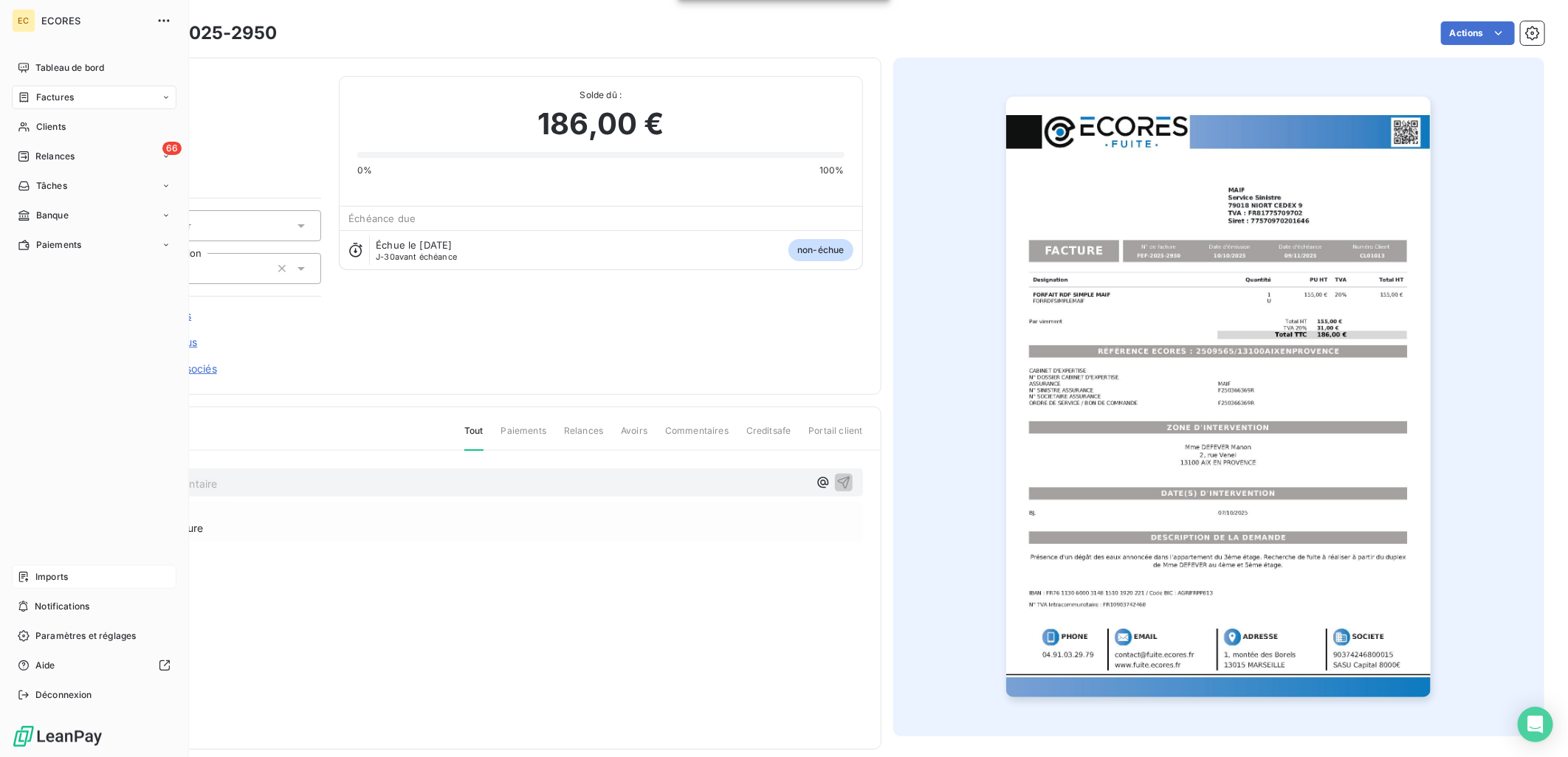
click at [66, 574] on span "Imports" at bounding box center [52, 576] width 32 height 13
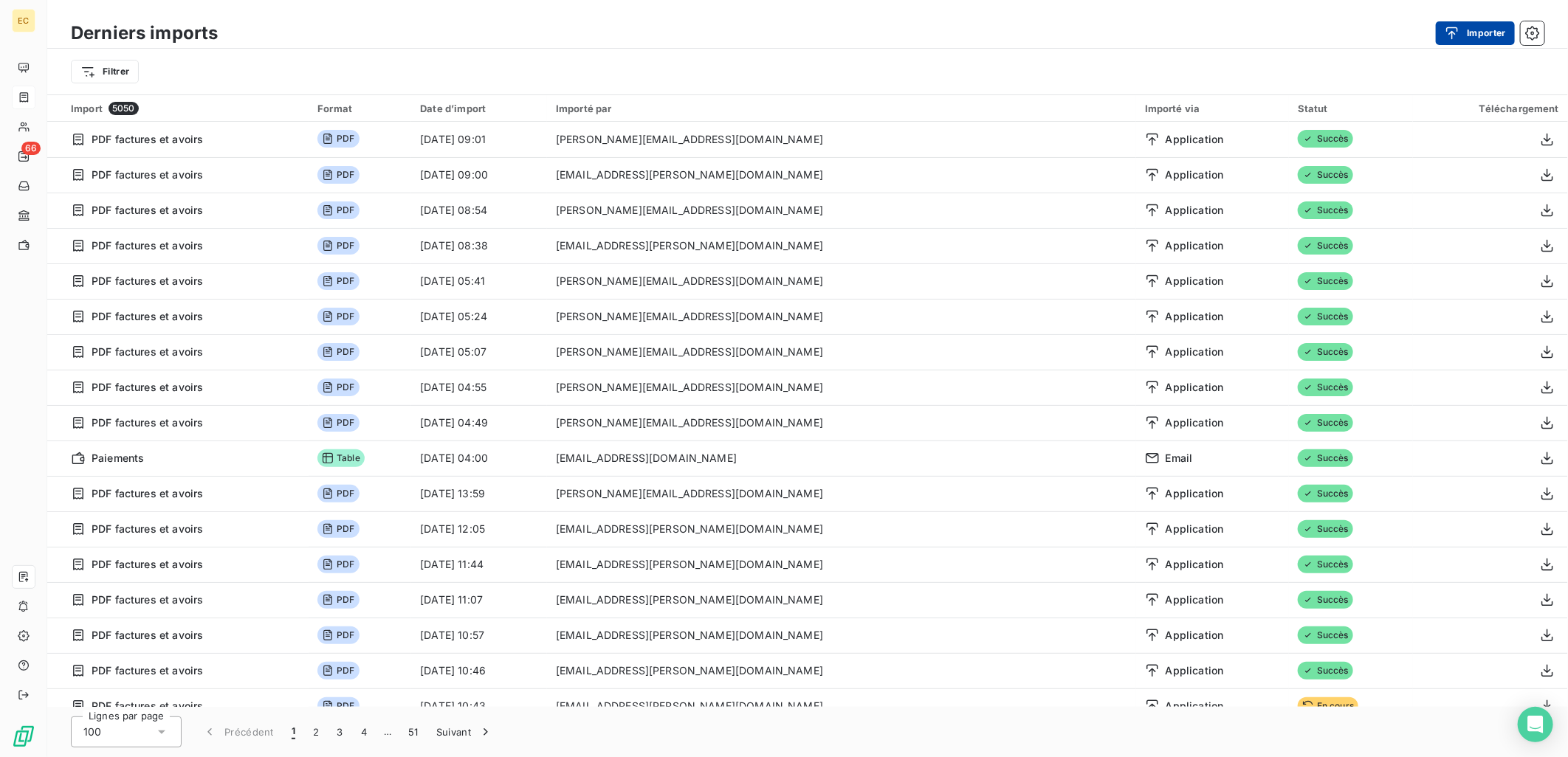
click at [1488, 29] on button "Importer" at bounding box center [1475, 33] width 79 height 24
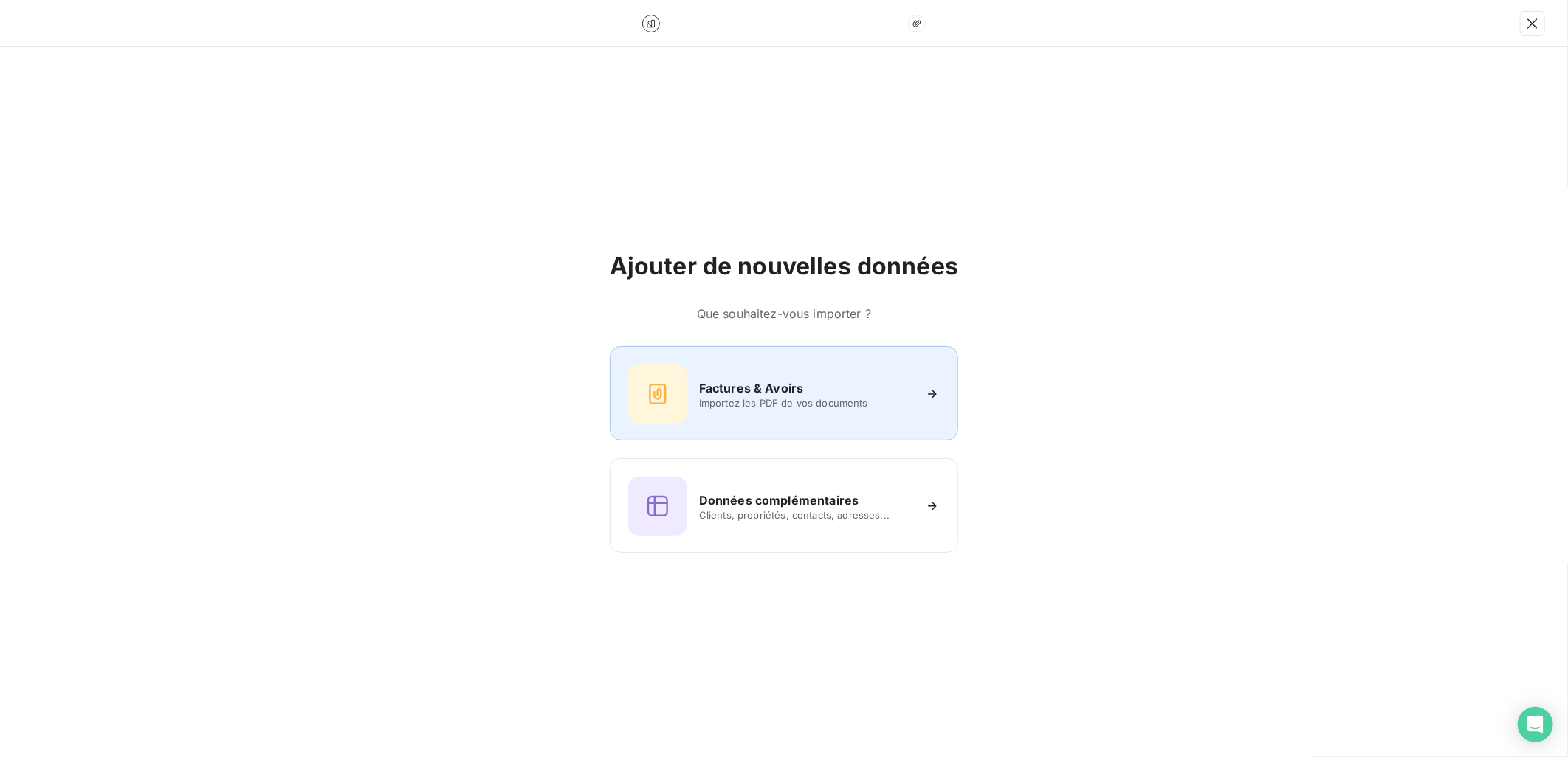
click at [837, 391] on div "Factures & Avoirs" at bounding box center [806, 388] width 214 height 18
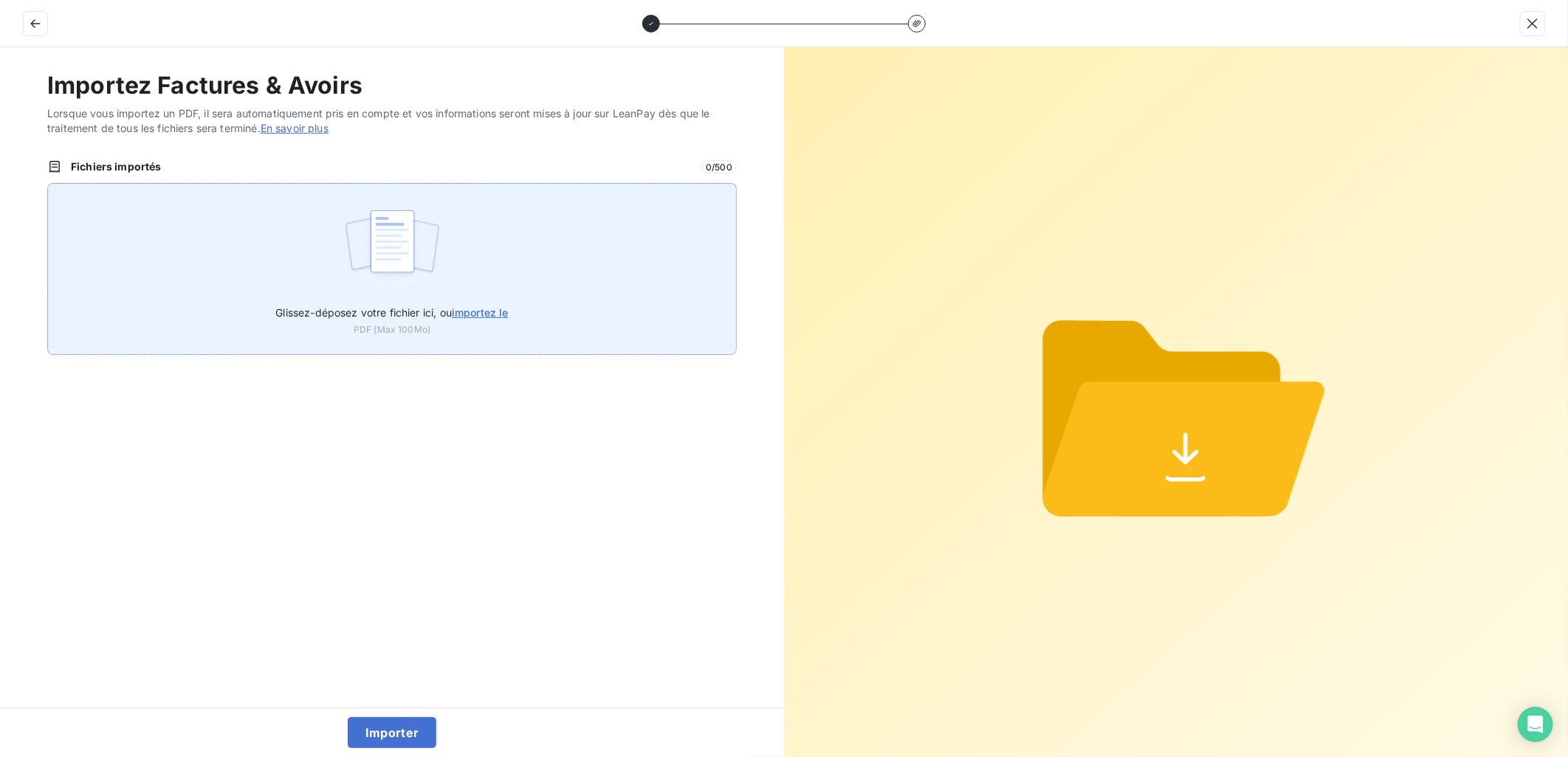
click at [507, 308] on span "importez le" at bounding box center [480, 312] width 57 height 12
click at [48, 184] on input "Glissez-déposez votre fichier ici, ou importez le" at bounding box center [47, 183] width 1 height 1
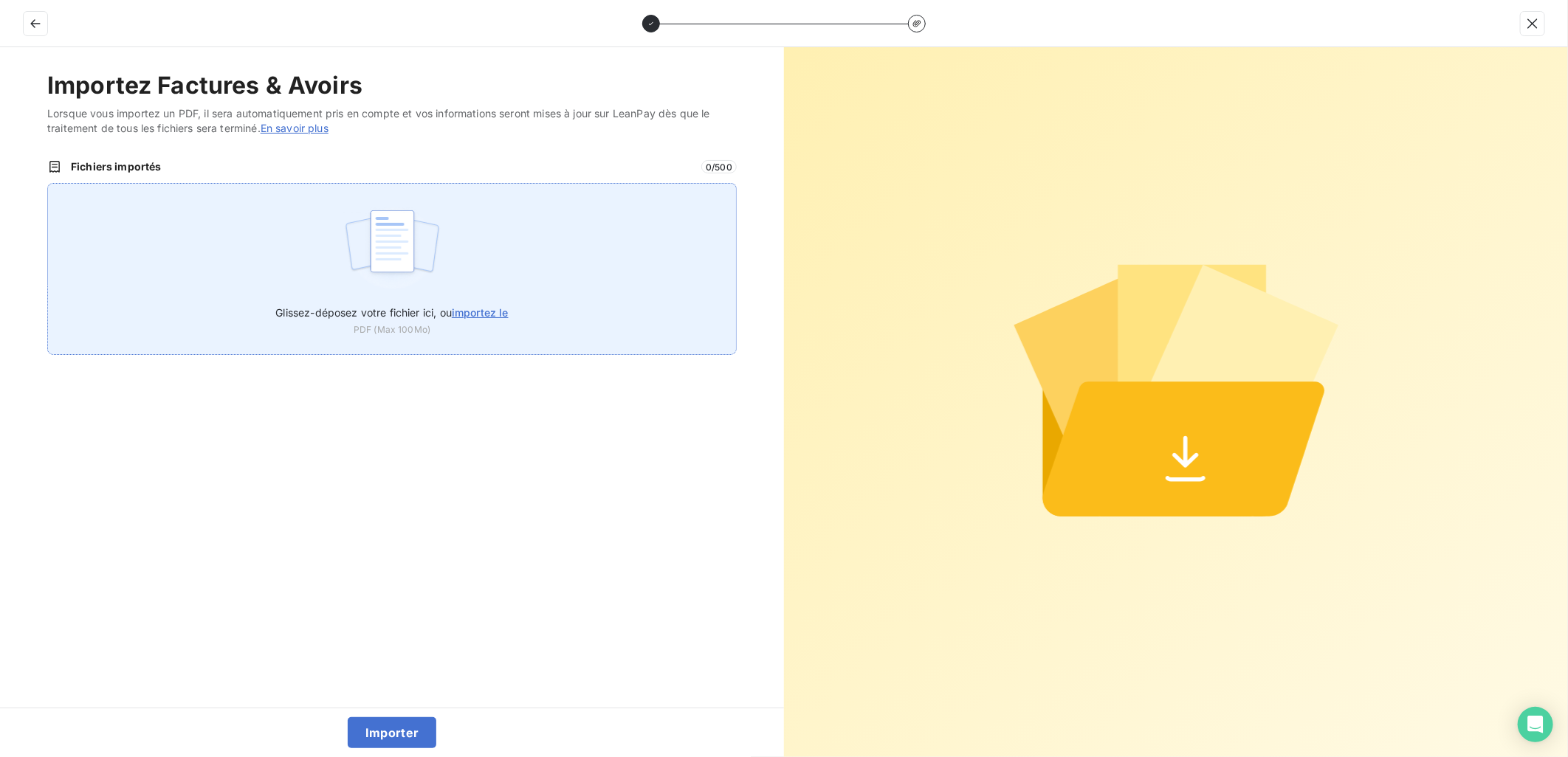
type input "C:\fakepath\FEF-2025-2952.pdf"
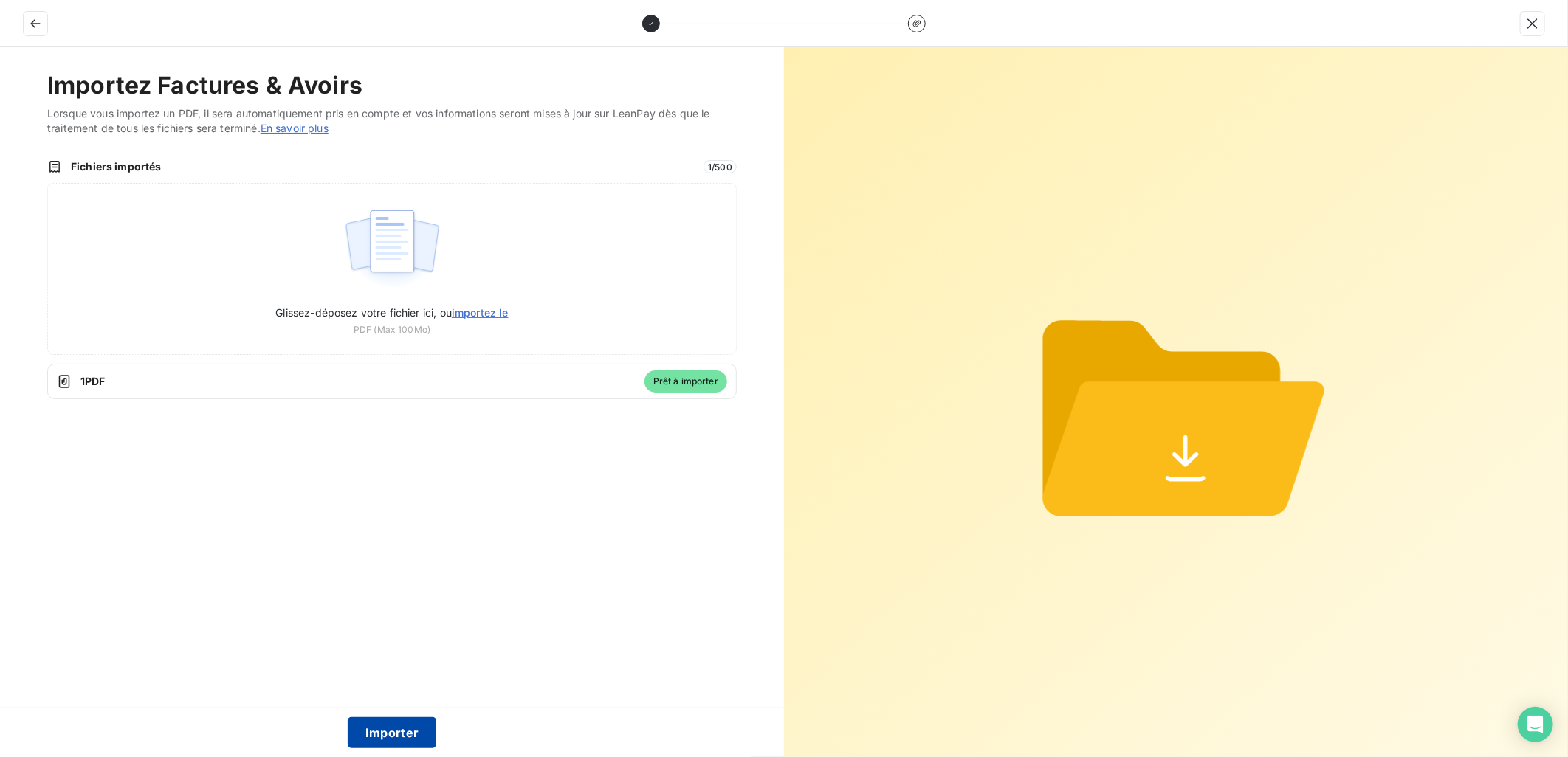
click at [408, 748] on button "Importer" at bounding box center [393, 732] width 89 height 31
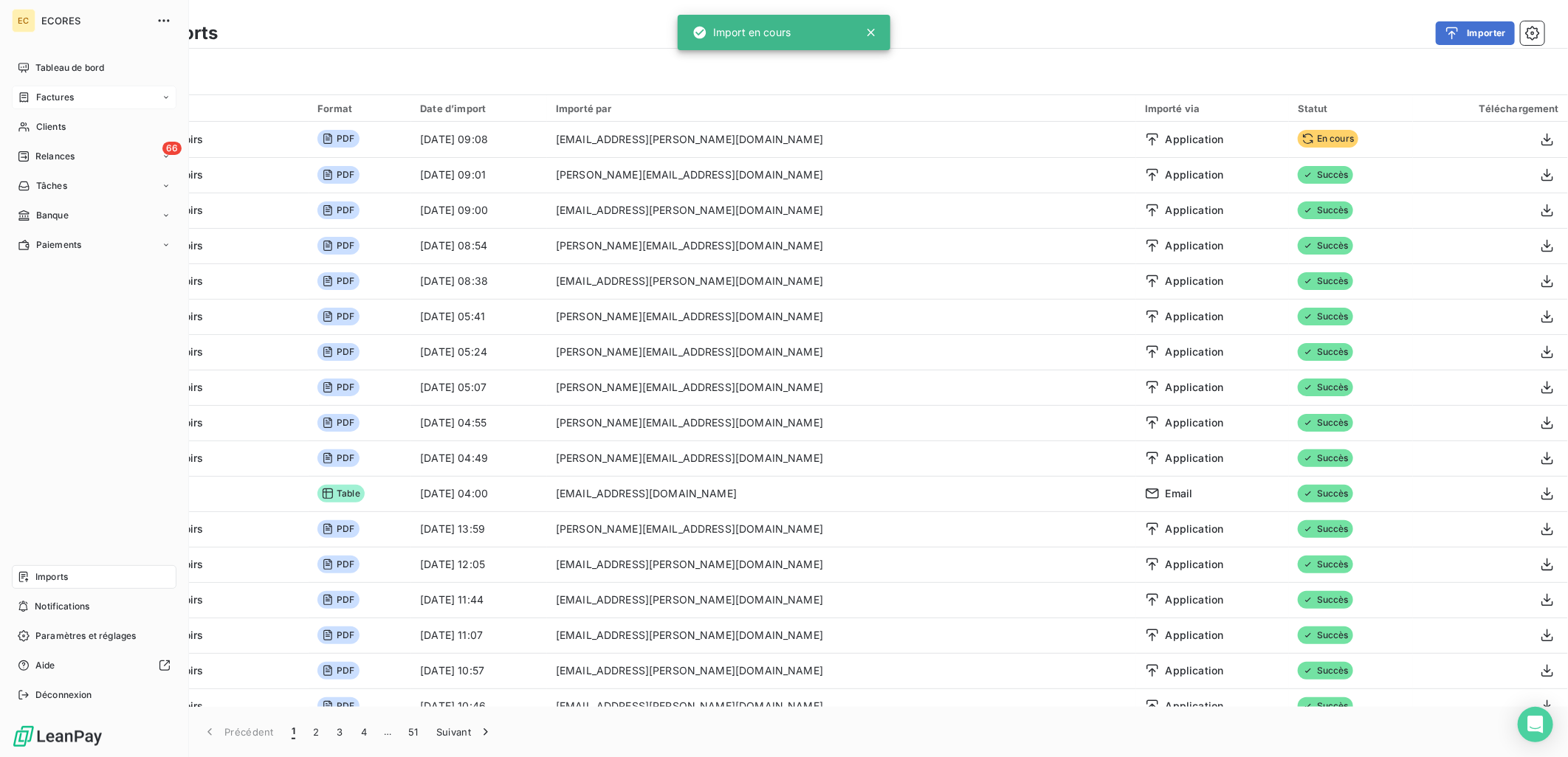
click at [49, 98] on span "Factures" at bounding box center [55, 97] width 38 height 13
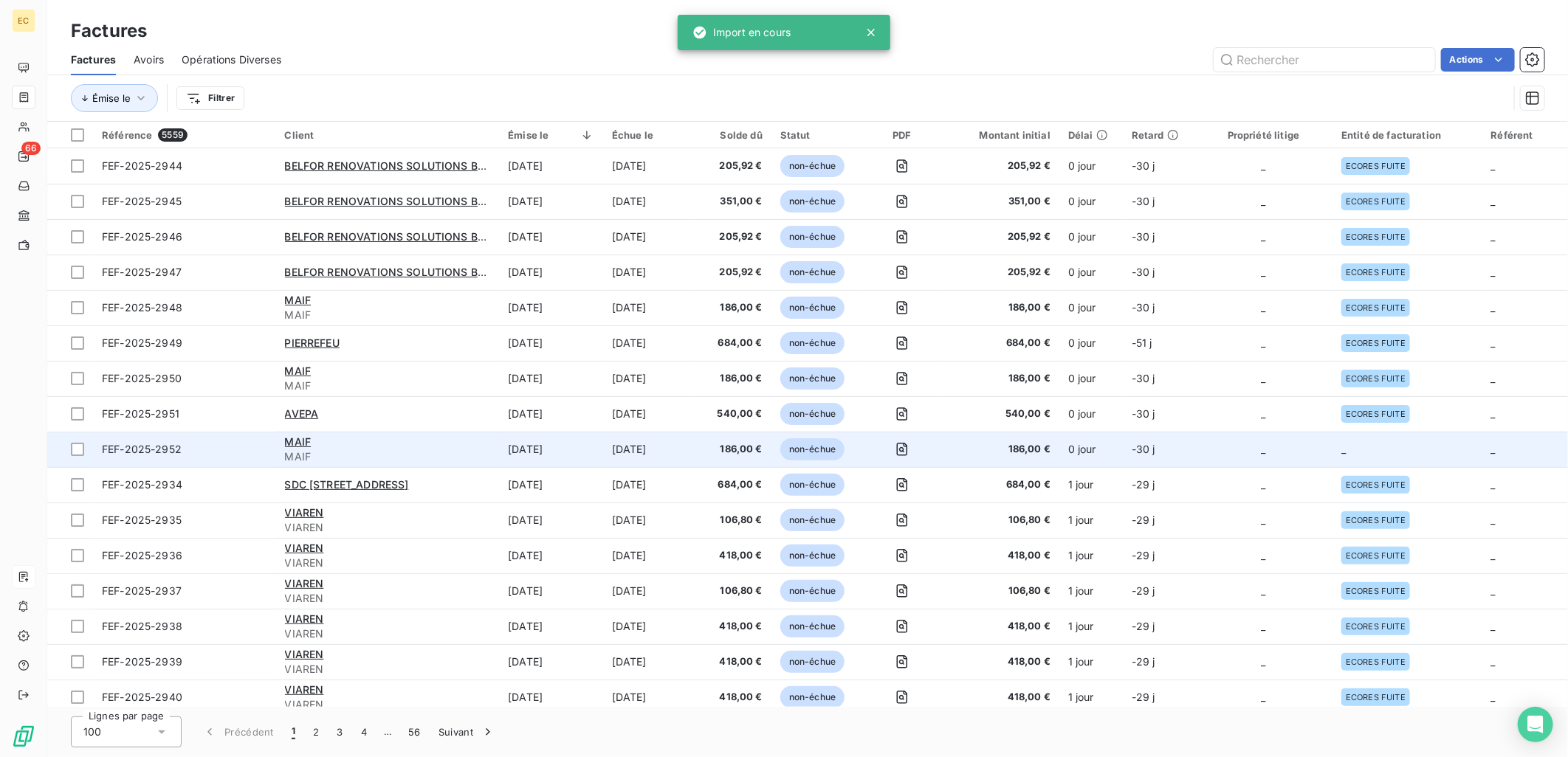
click at [1408, 451] on td "_" at bounding box center [1407, 449] width 149 height 35
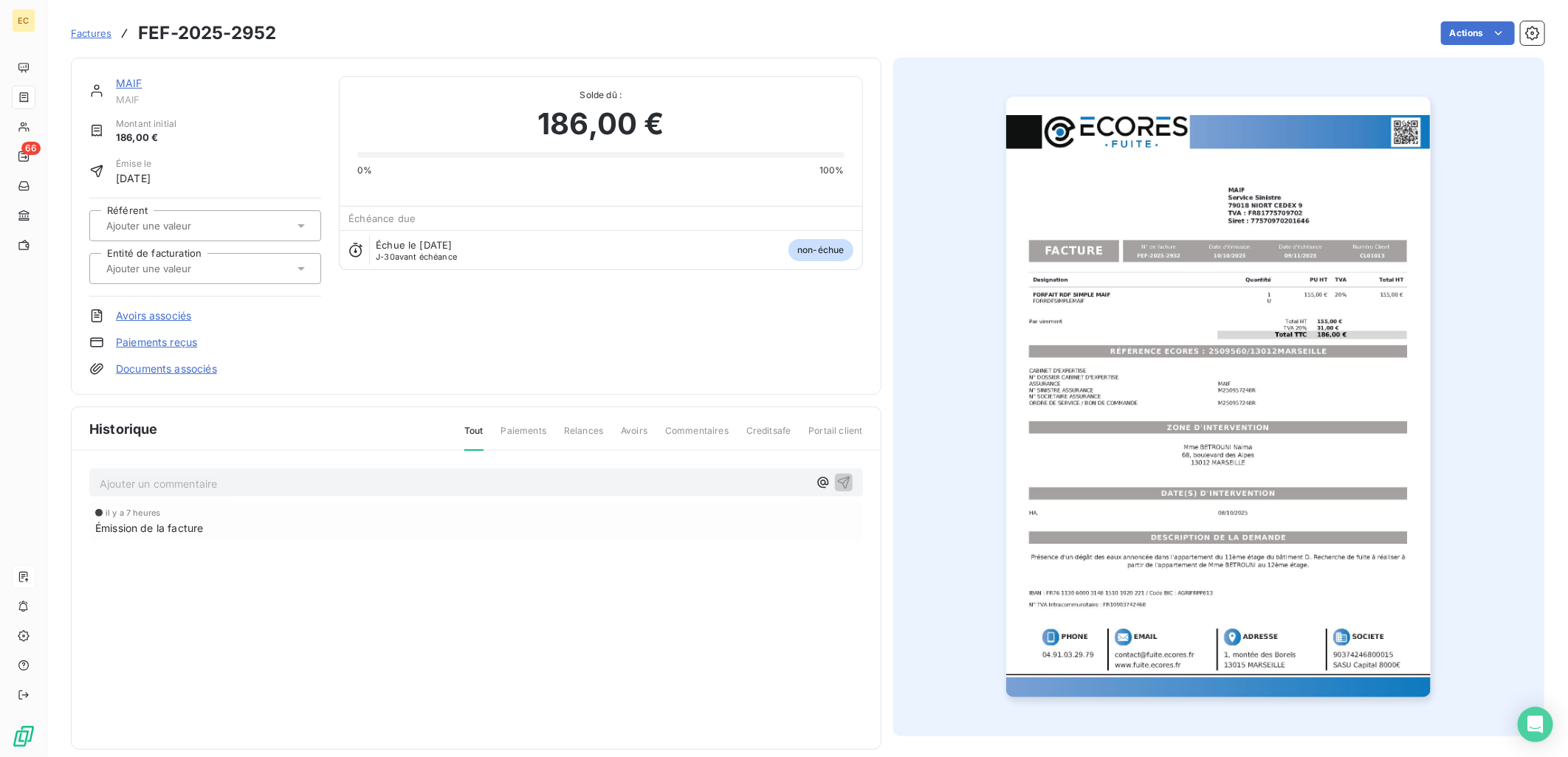
click at [182, 368] on link "Documents associés" at bounding box center [166, 368] width 101 height 15
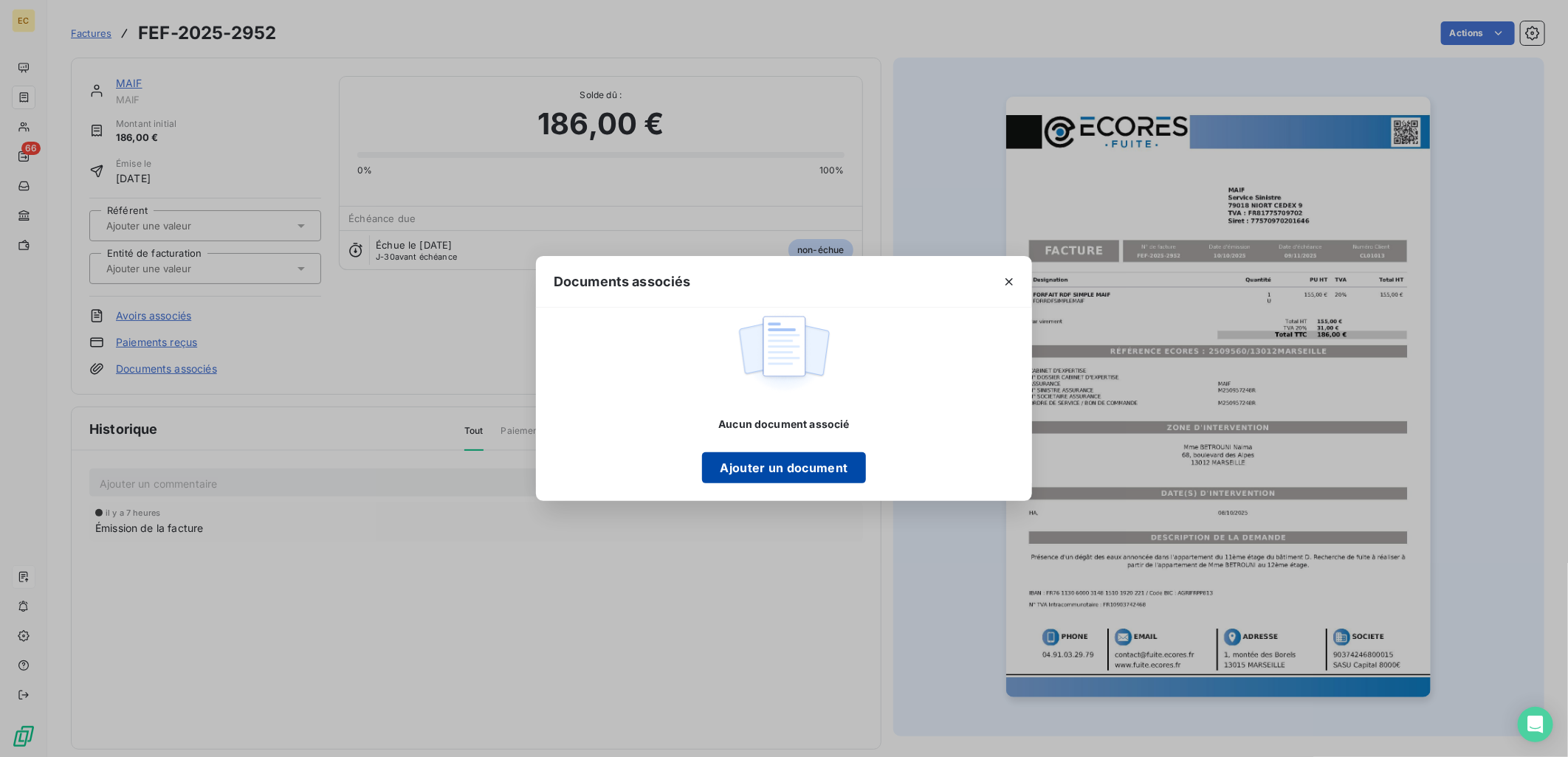
click at [772, 459] on button "Ajouter un document" at bounding box center [784, 468] width 163 height 31
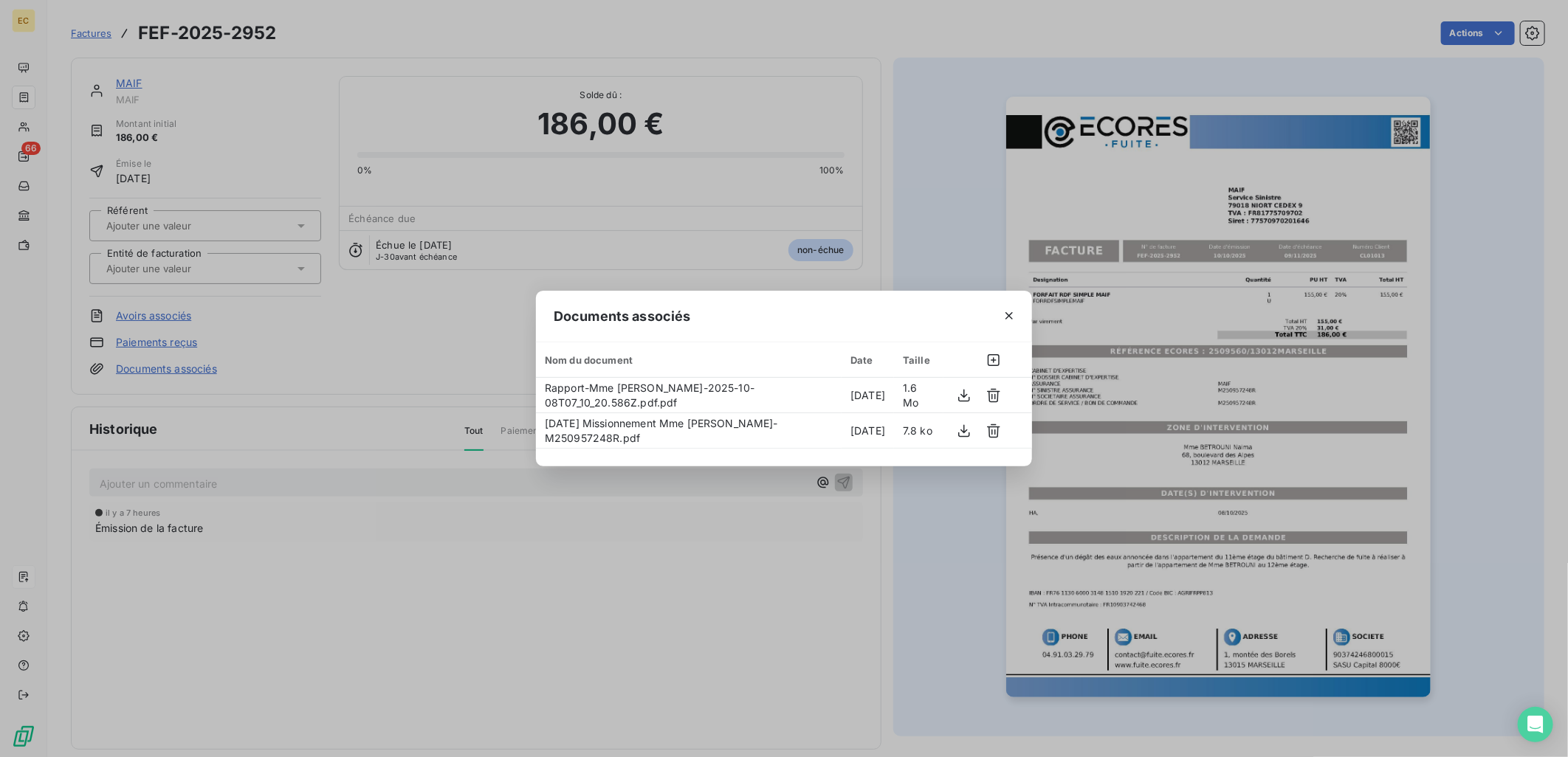
click at [297, 269] on div "Documents associés Nom du document Date Taille Rapport-Mme [PERSON_NAME]-2025-1…" at bounding box center [784, 378] width 1568 height 757
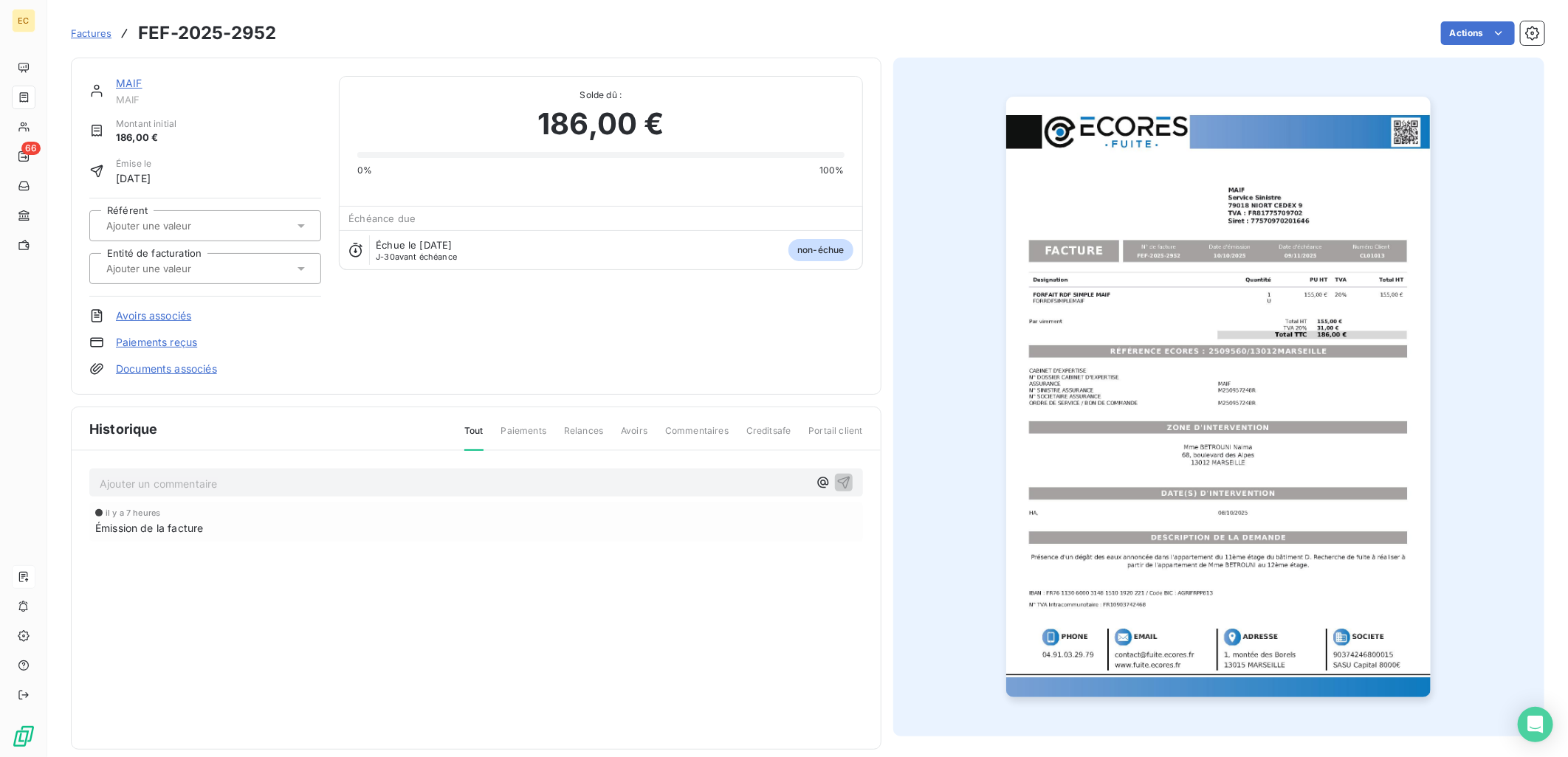
click at [283, 275] on div at bounding box center [197, 268] width 192 height 19
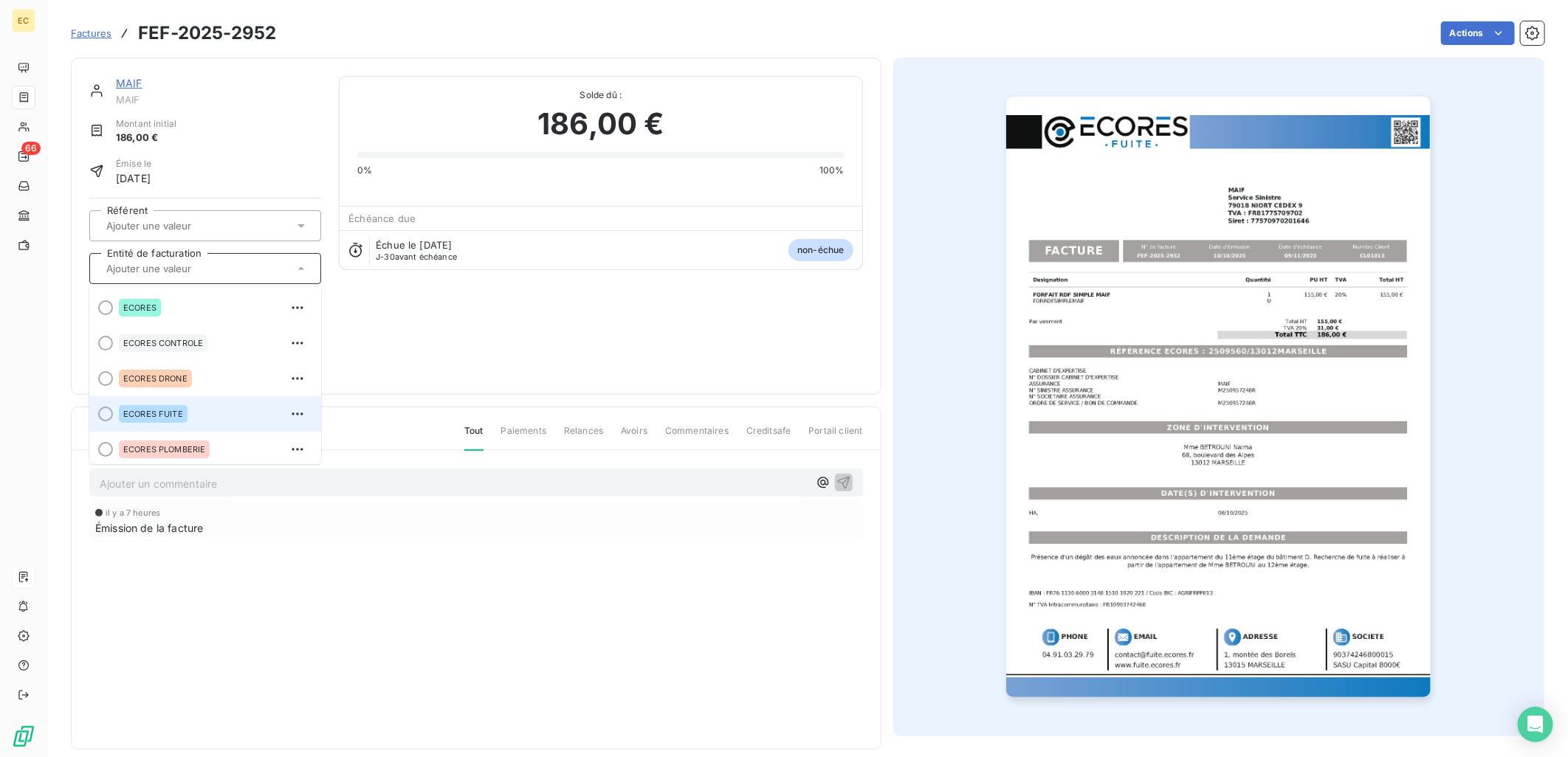
click at [232, 409] on div "ECORES FUITE" at bounding box center [213, 414] width 190 height 24
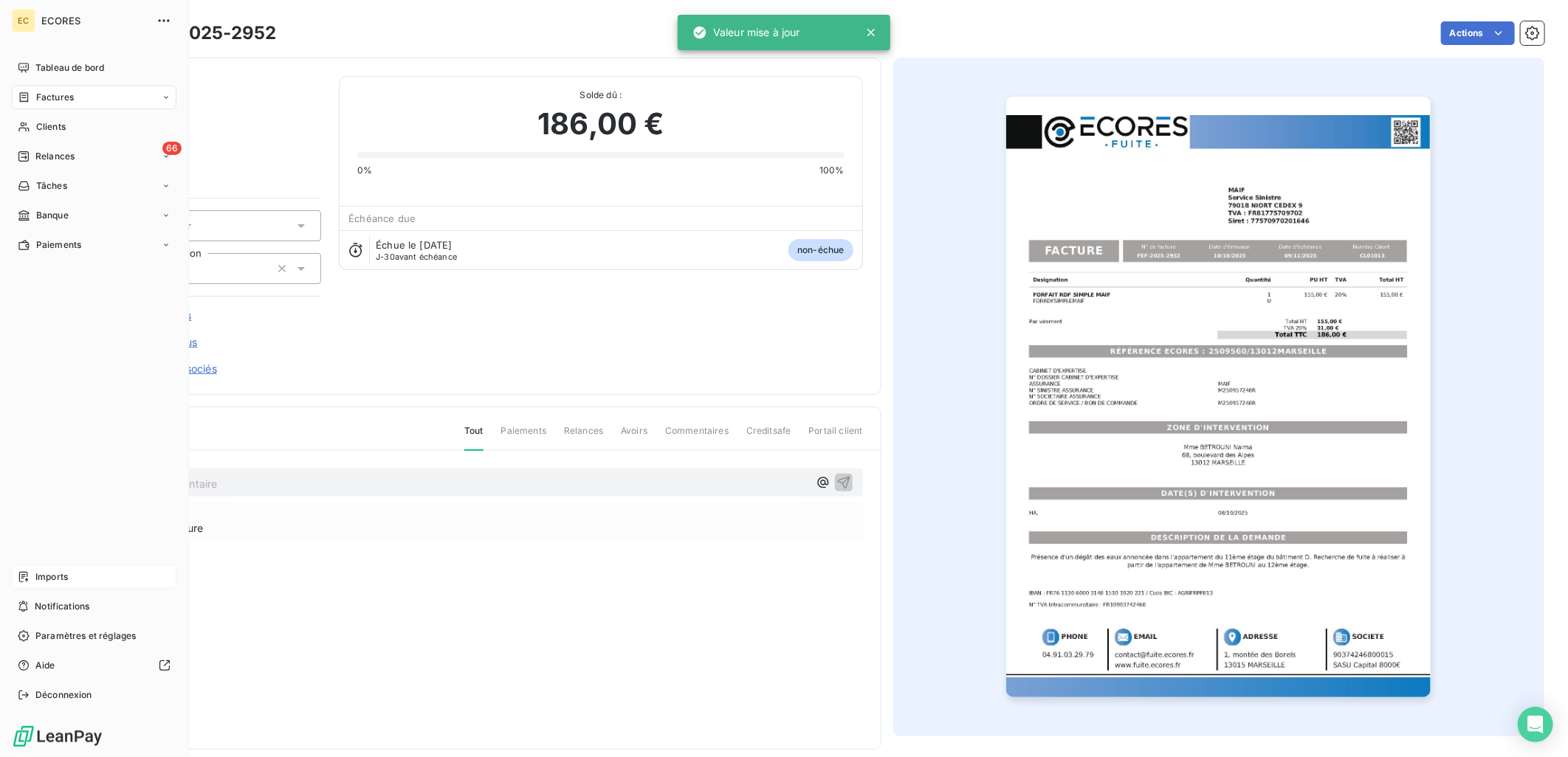
click at [54, 578] on span "Imports" at bounding box center [52, 576] width 32 height 13
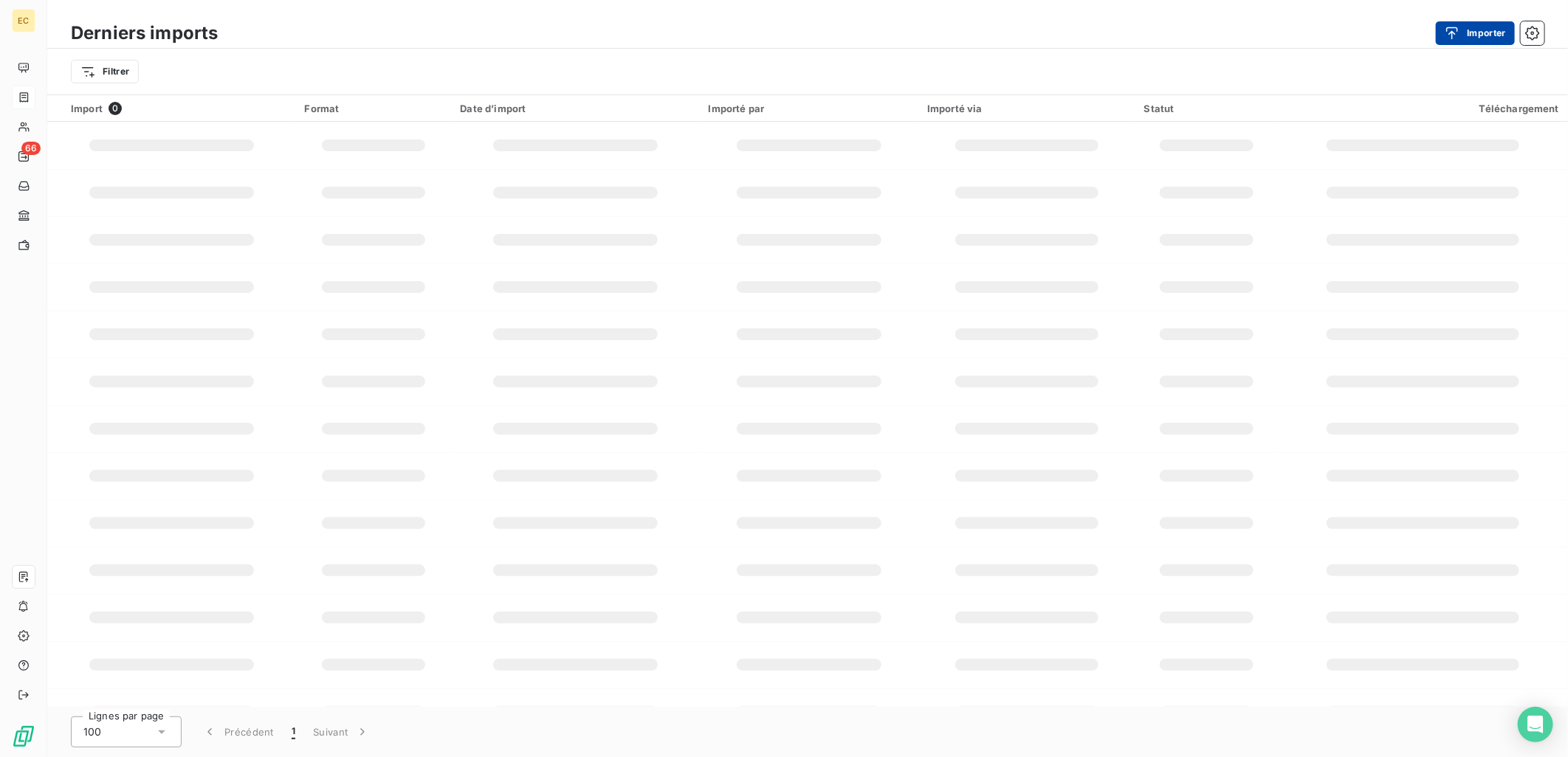
click at [1471, 28] on button "Importer" at bounding box center [1475, 33] width 79 height 24
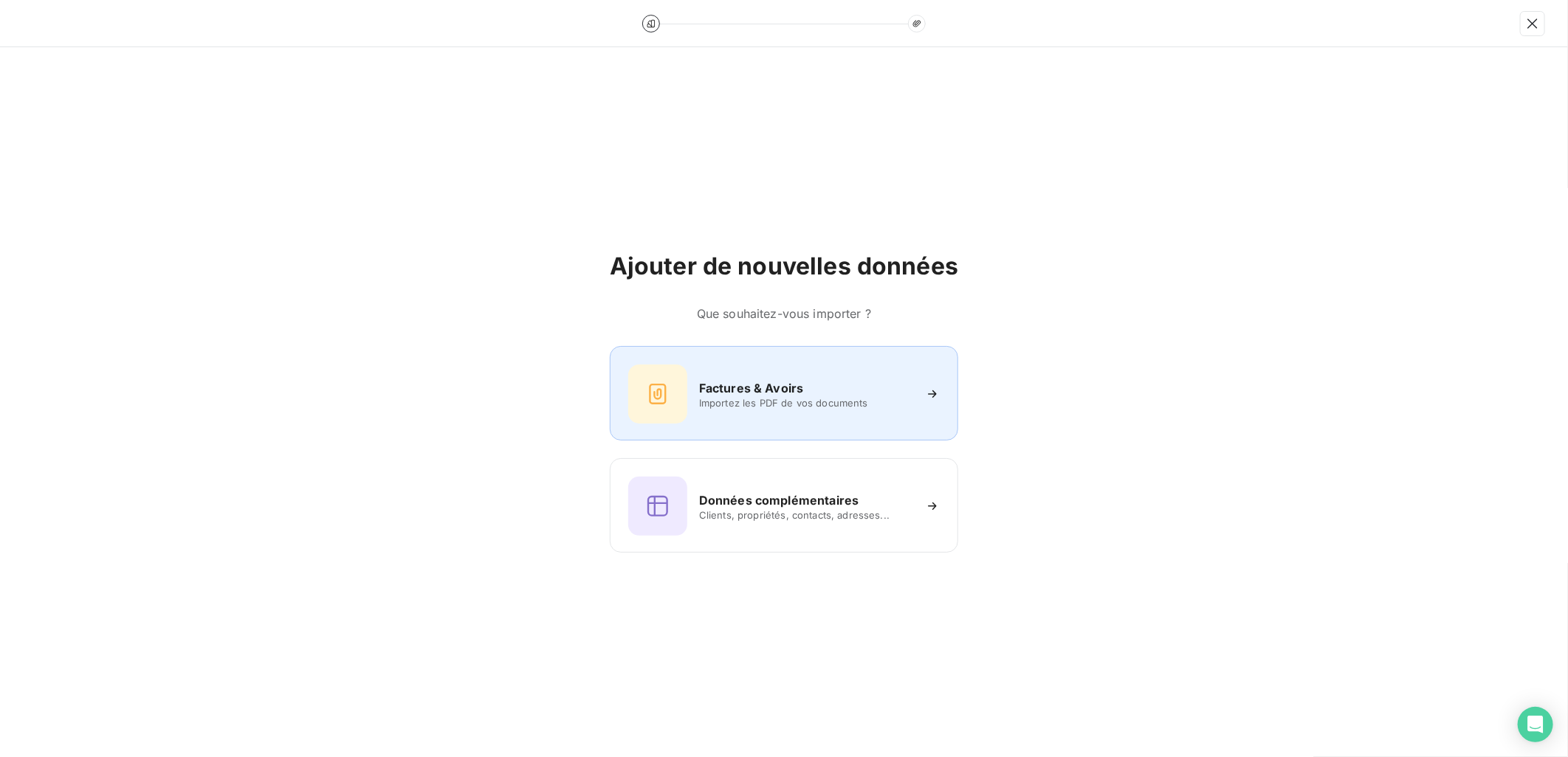
click at [925, 378] on div "Factures & Avoirs Importez les PDF de vos documents" at bounding box center [784, 394] width 312 height 59
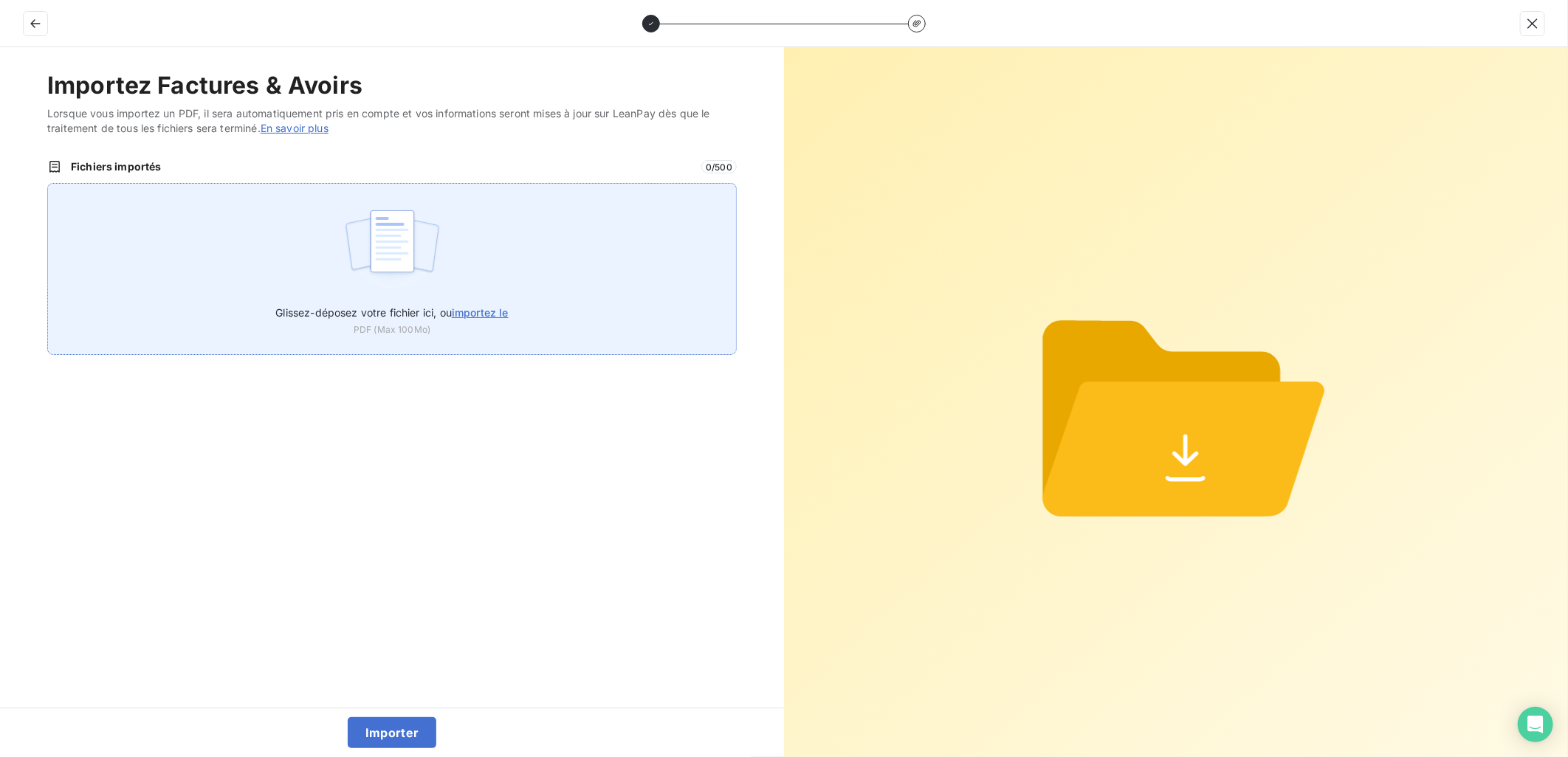
click at [481, 307] on span "importez le" at bounding box center [480, 312] width 57 height 12
click at [48, 184] on input "Glissez-déposez votre fichier ici, ou importez le" at bounding box center [47, 183] width 1 height 1
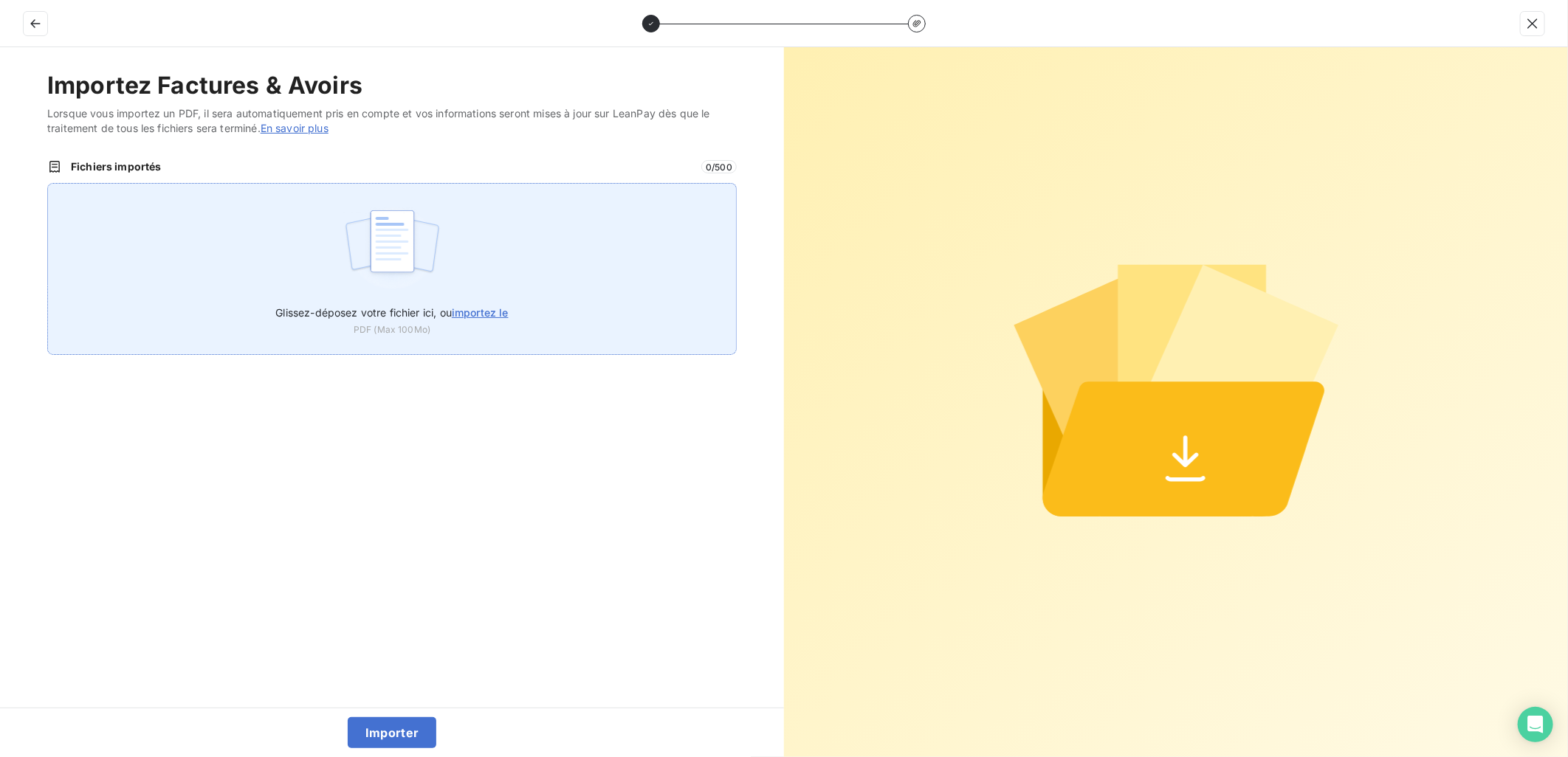
type input "C:\fakepath\FEF-2025-2953.pdf"
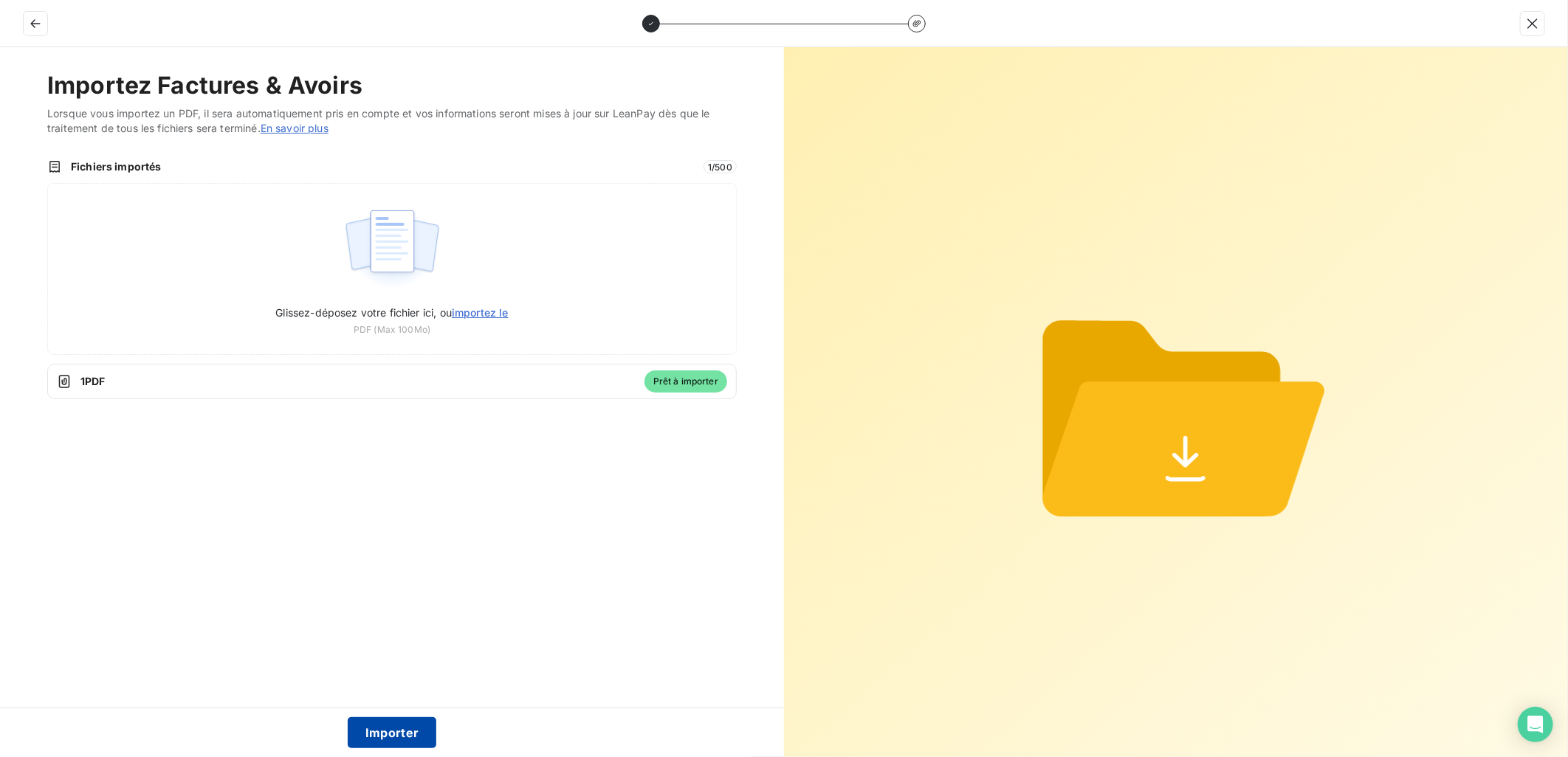
click at [387, 725] on button "Importer" at bounding box center [393, 732] width 89 height 31
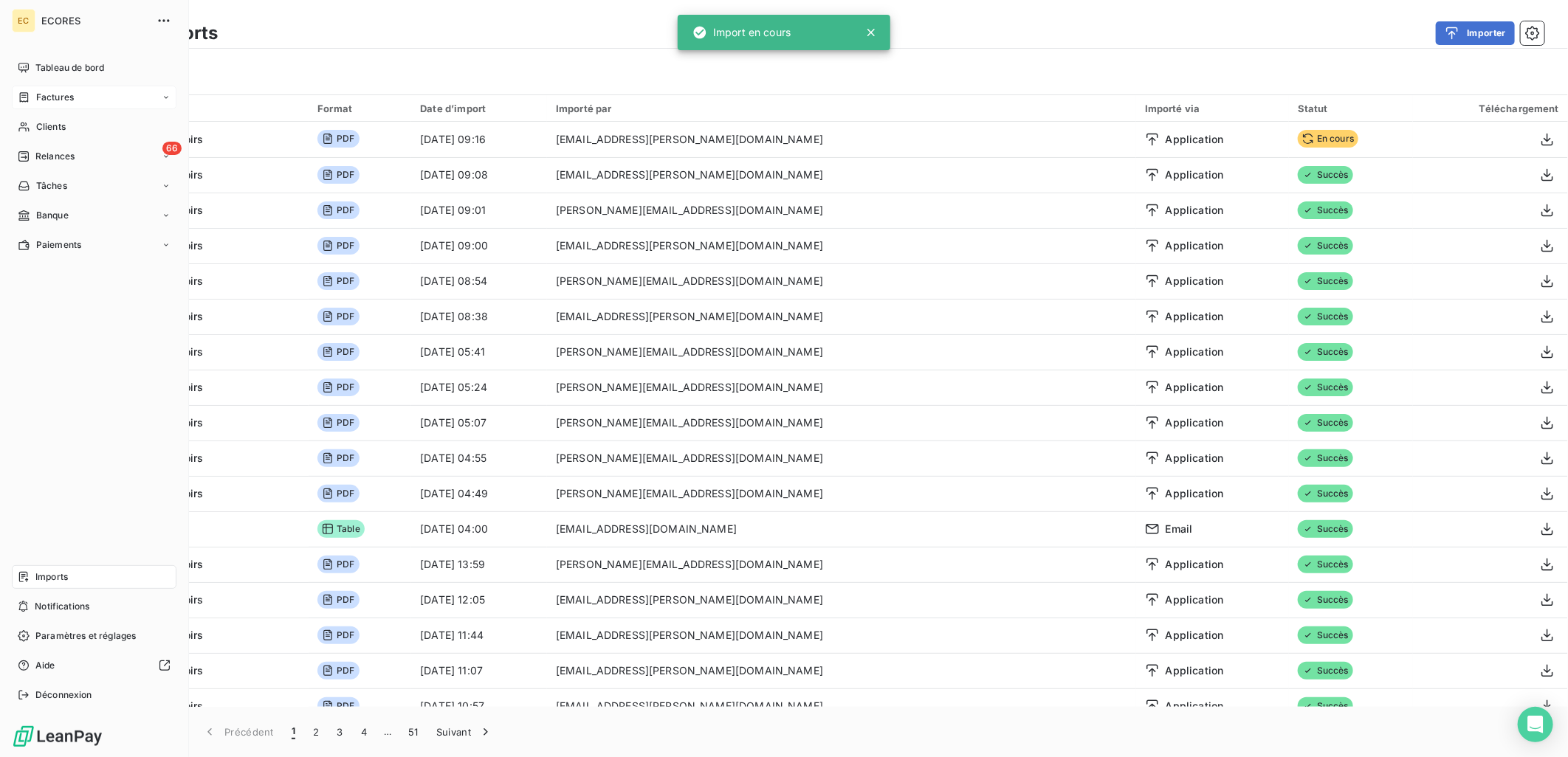
drag, startPoint x: 58, startPoint y: 92, endPoint x: 67, endPoint y: 92, distance: 9.0
click at [58, 92] on span "Factures" at bounding box center [55, 97] width 38 height 13
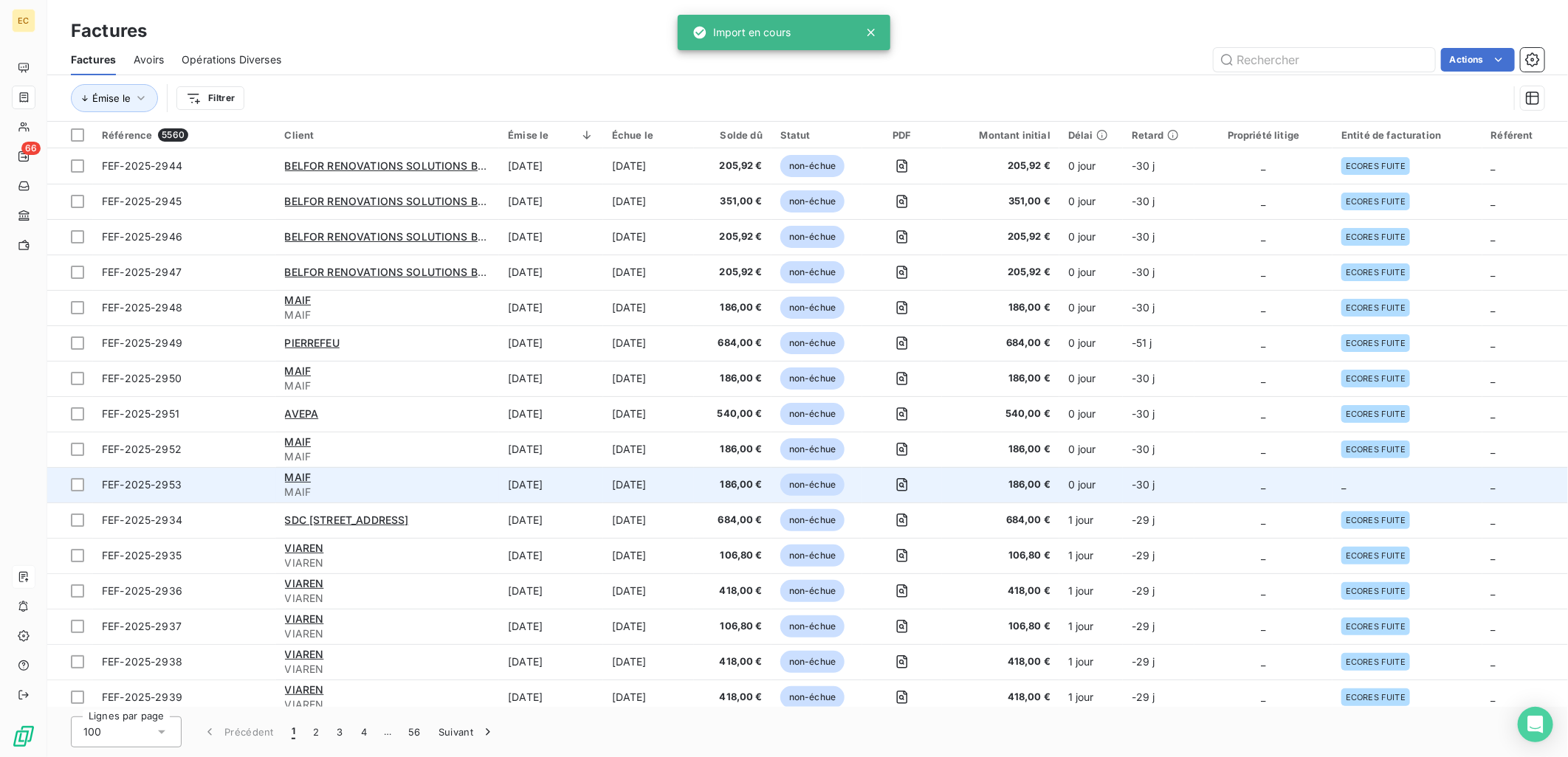
click at [1285, 482] on td "_" at bounding box center [1262, 485] width 138 height 35
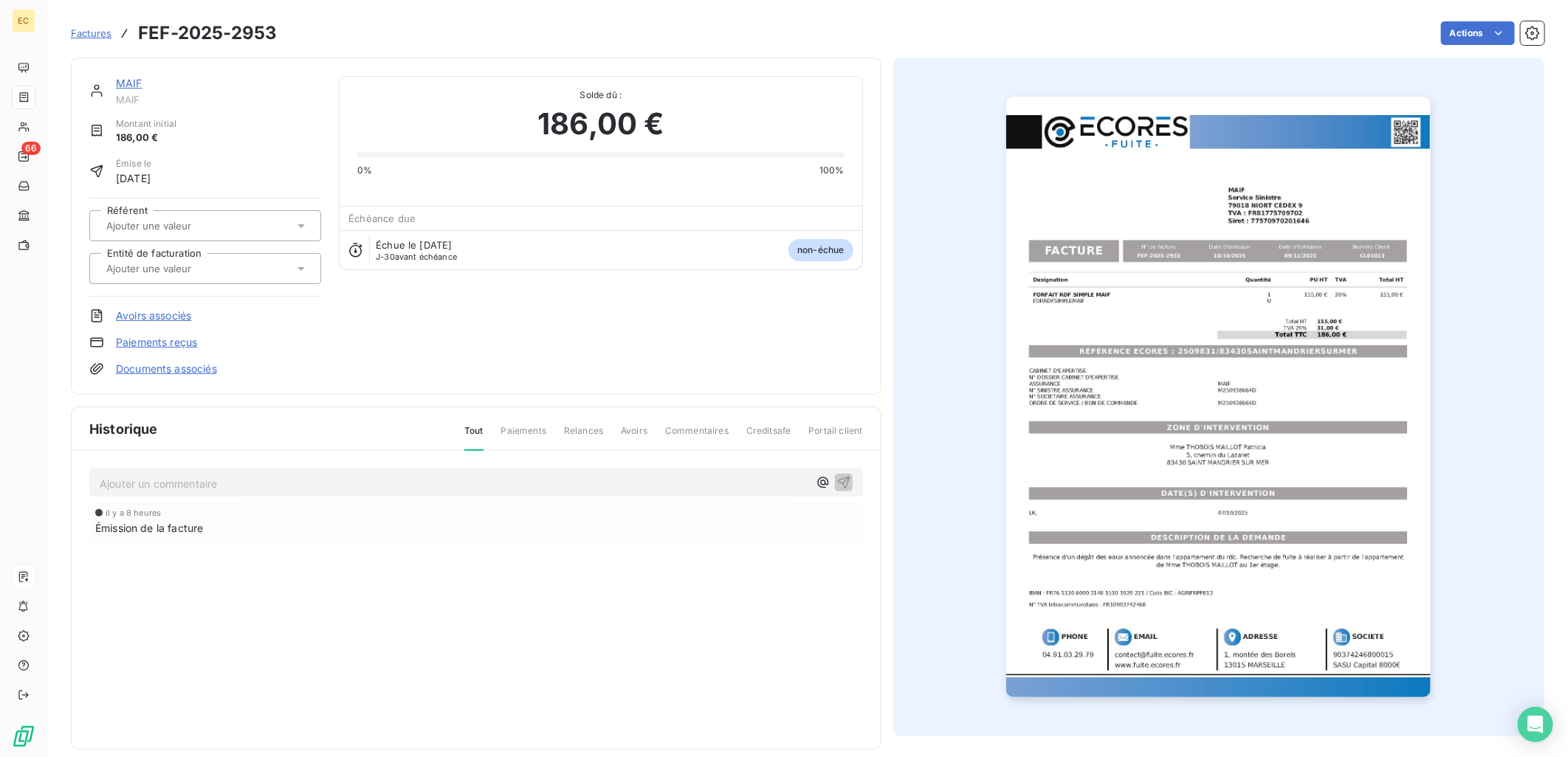
click at [188, 370] on link "Documents associés" at bounding box center [166, 368] width 101 height 15
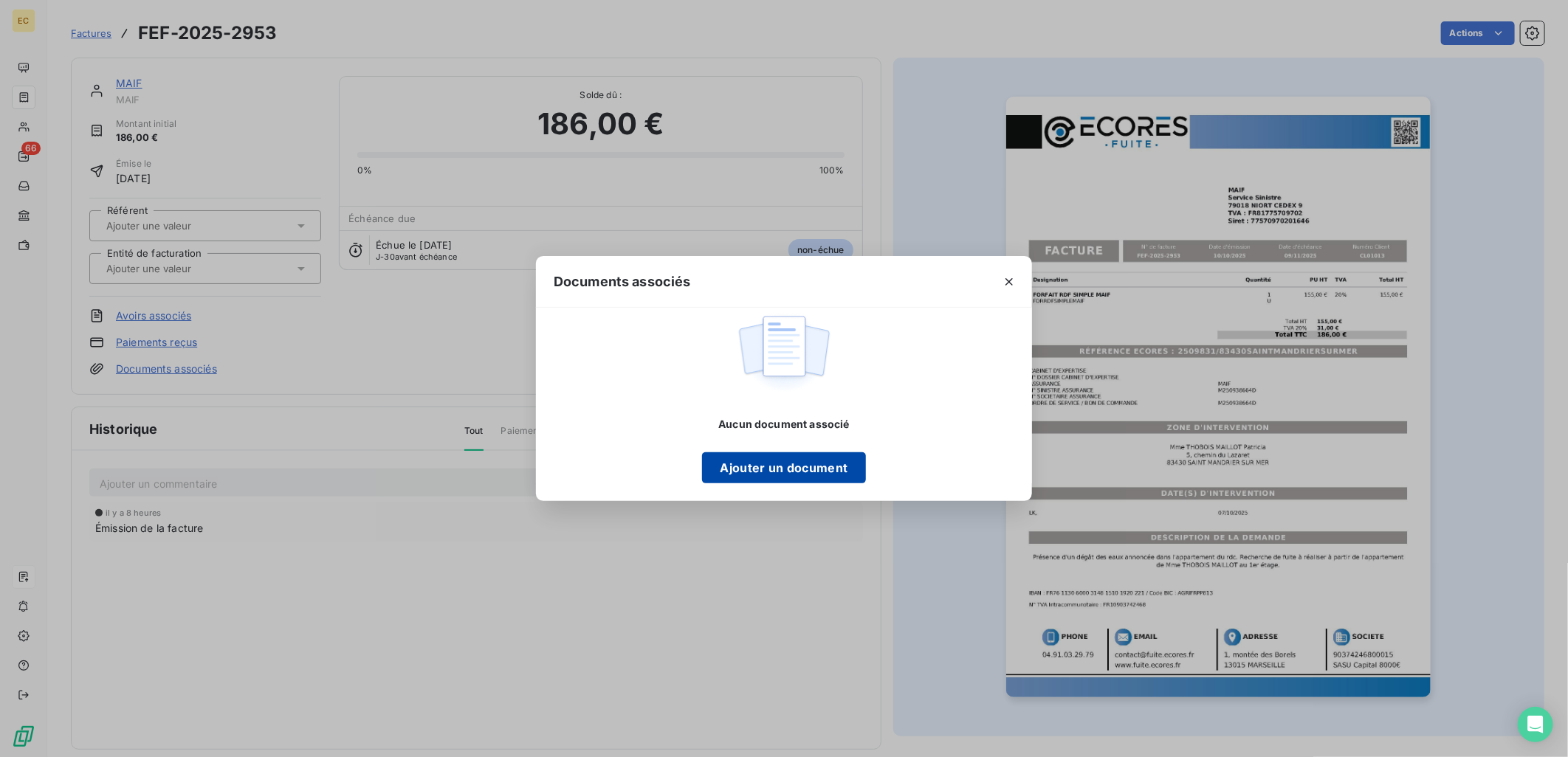
click at [788, 474] on button "Ajouter un document" at bounding box center [784, 468] width 163 height 31
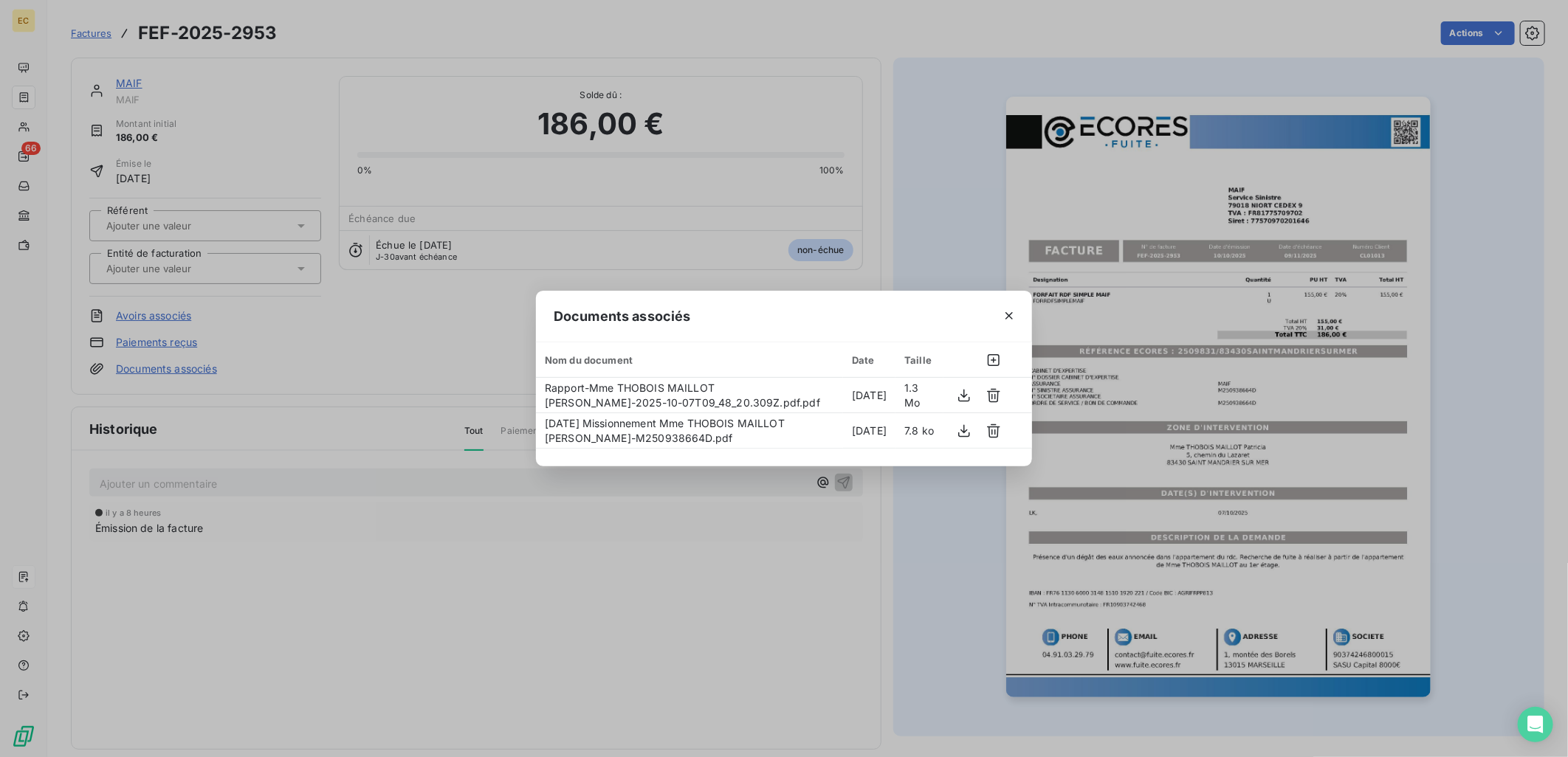
click at [241, 273] on div "Documents associés Nom du document Date Taille Rapport-Mme THOBOIS MAILLOT [PER…" at bounding box center [784, 378] width 1568 height 757
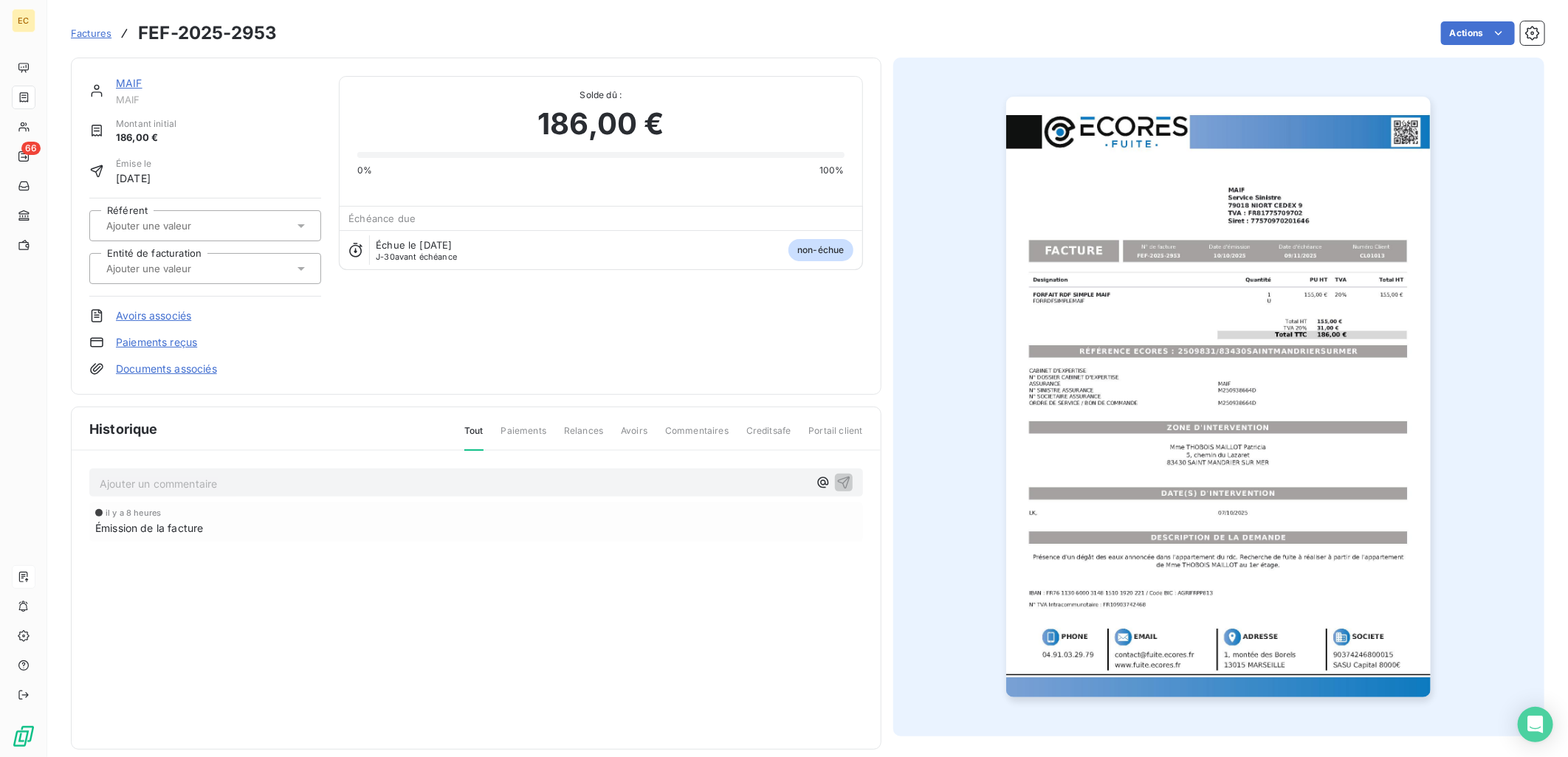
click at [241, 273] on div at bounding box center [197, 268] width 192 height 19
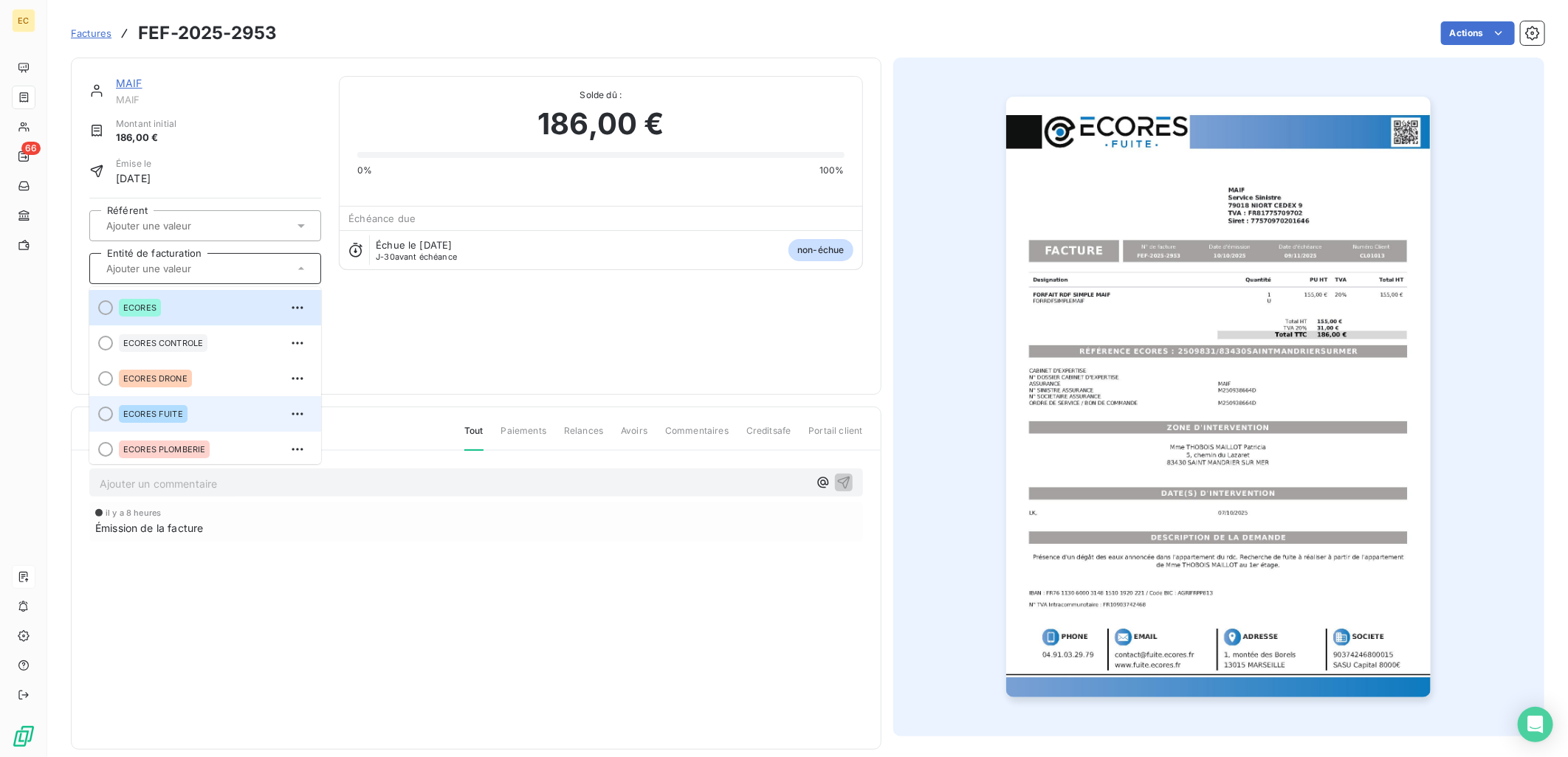
drag, startPoint x: 241, startPoint y: 273, endPoint x: 224, endPoint y: 403, distance: 131.1
click at [224, 403] on div "ECORES FUITE" at bounding box center [213, 414] width 190 height 24
